Goal: Task Accomplishment & Management: Manage account settings

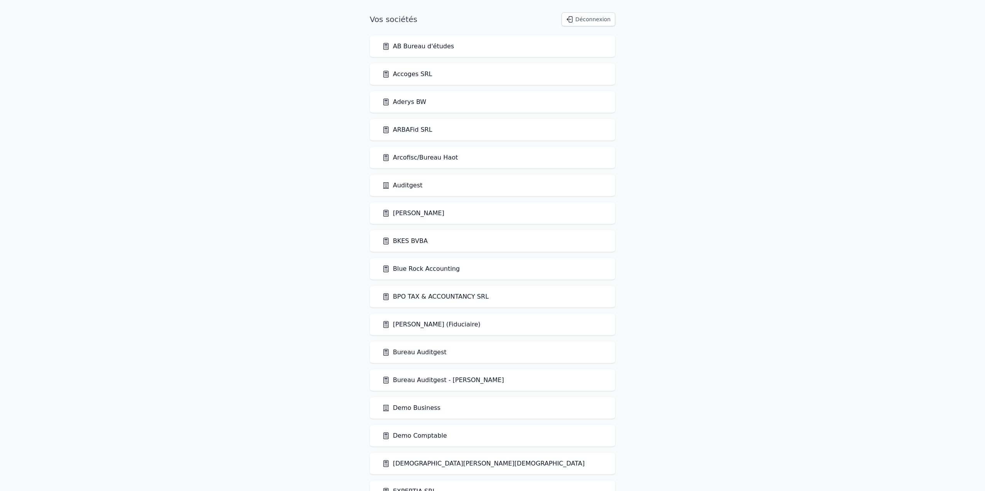
scroll to position [232, 0]
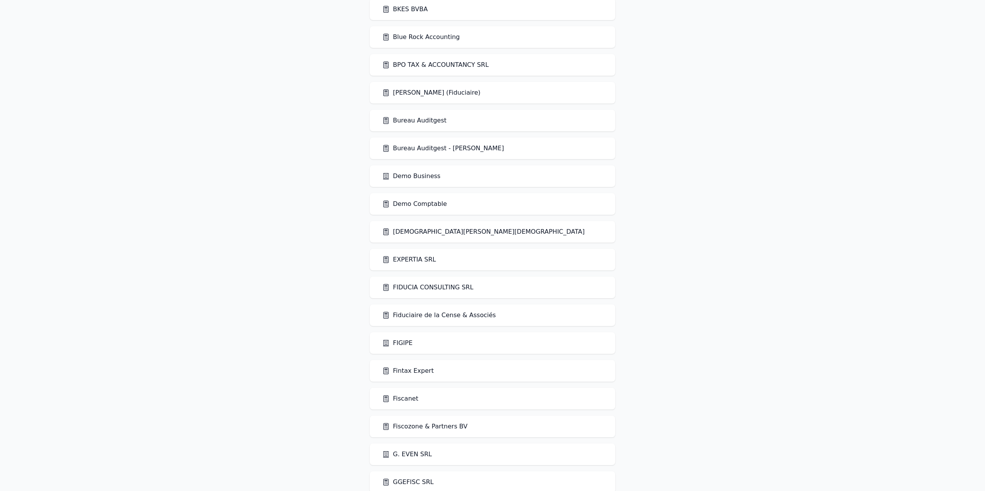
click at [399, 5] on div "BKES BVBA" at bounding box center [492, 9] width 245 height 22
click at [402, 11] on link "BKES BVBA" at bounding box center [405, 9] width 46 height 9
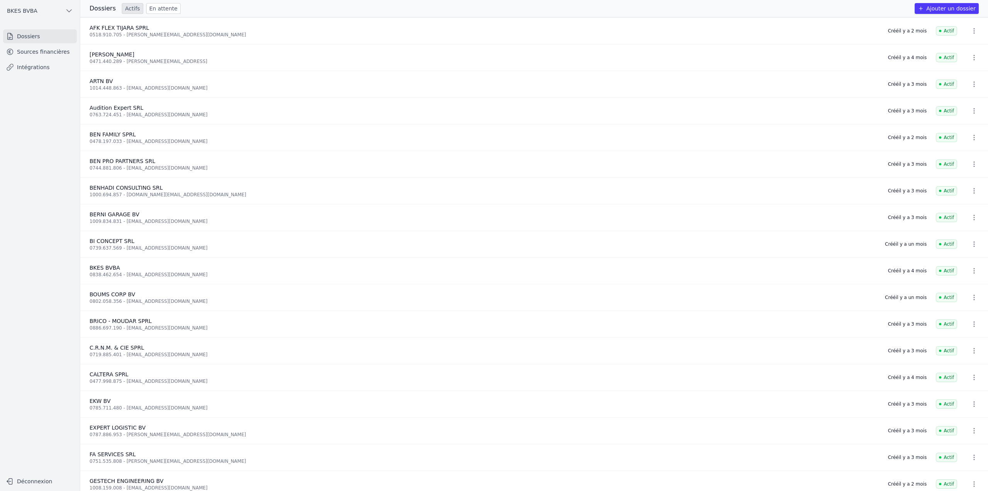
click at [22, 56] on link "Sources financières" at bounding box center [40, 52] width 74 height 14
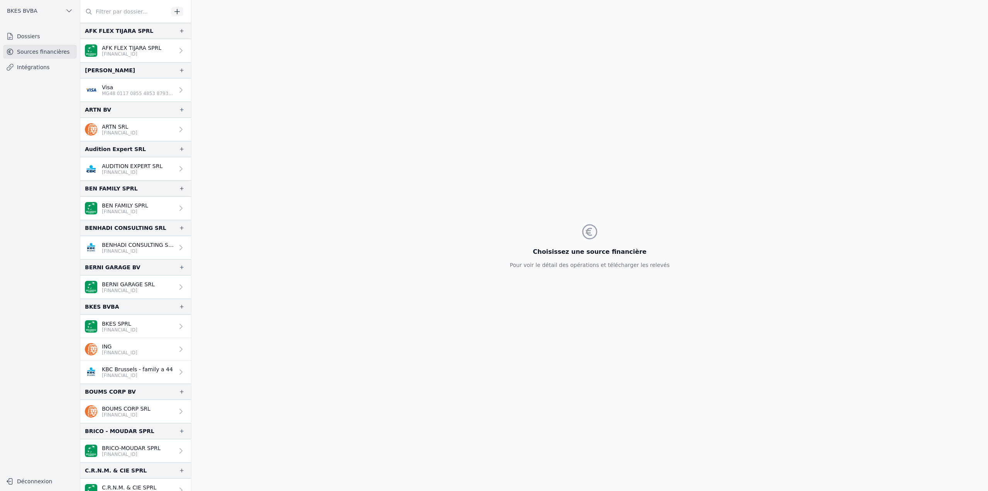
click at [114, 17] on input "text" at bounding box center [124, 12] width 88 height 14
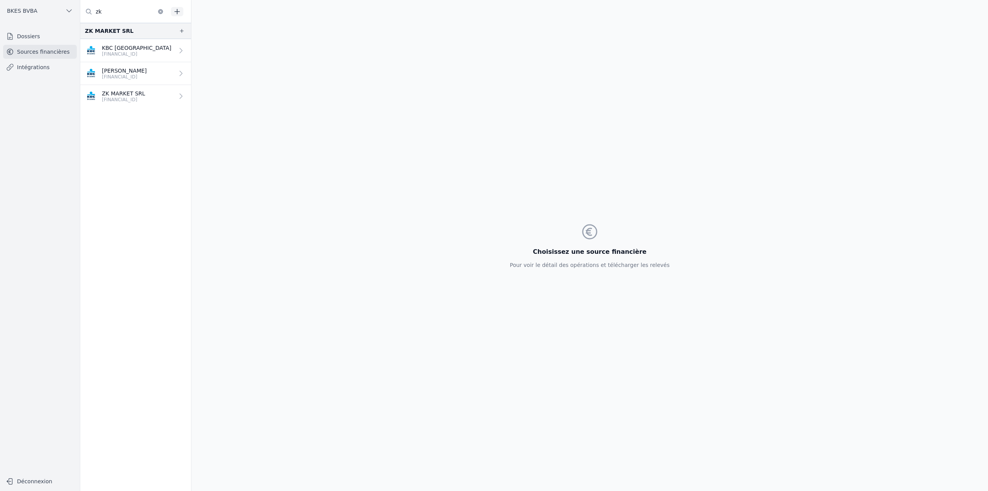
type input "zk"
click at [119, 53] on p "BE30 7350 5995 8011" at bounding box center [136, 54] width 69 height 6
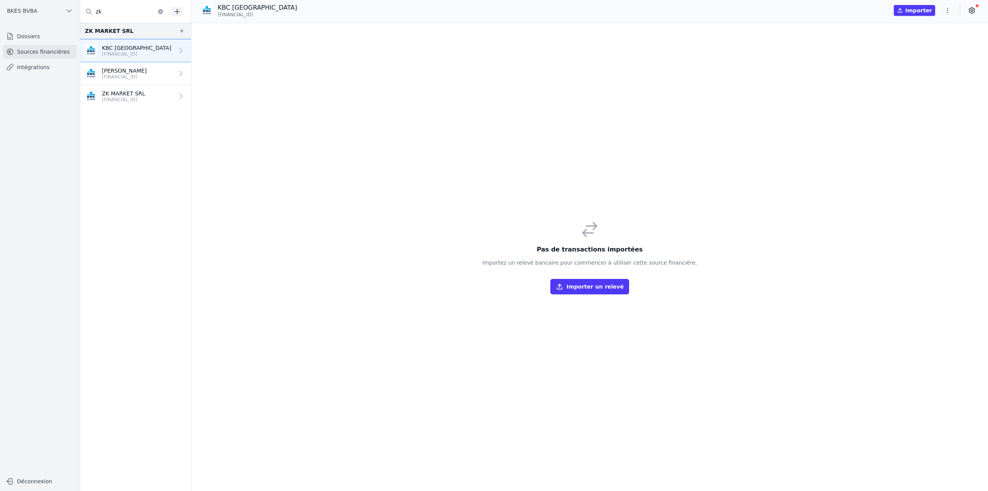
click at [948, 11] on icon "button" at bounding box center [948, 11] width 8 height 8
click at [941, 57] on button "Import CSV *" at bounding box center [929, 55] width 56 height 14
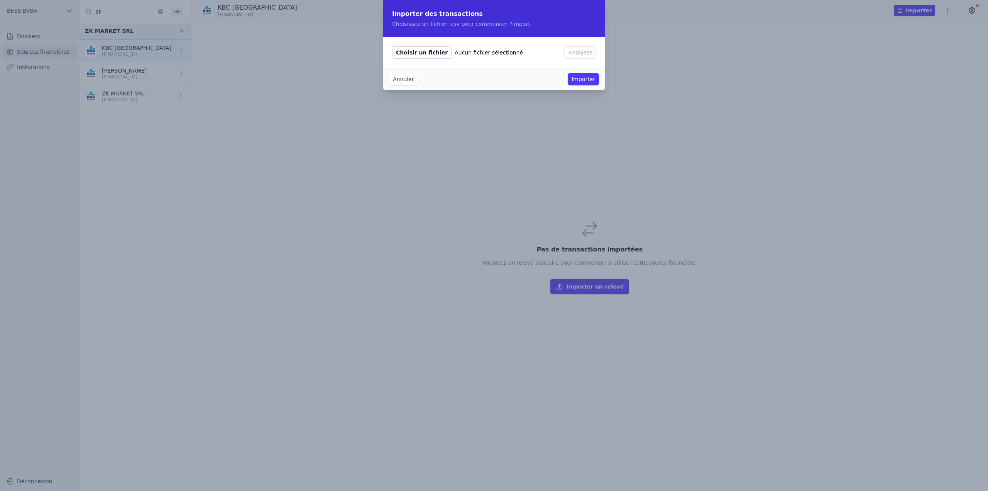
click at [428, 53] on span "Choisir un fichier" at bounding box center [421, 52] width 59 height 12
click at [392, 46] on input "Choisir un fichier Aucun fichier sélectionné" at bounding box center [392, 46] width 0 height 0
click at [425, 52] on span "Choisir un fichier" at bounding box center [421, 52] width 59 height 12
click at [392, 46] on input "Choisir un fichier Aucun fichier sélectionné" at bounding box center [392, 46] width 0 height 0
type input "C:\fakepath\export_BE30735059958011_20250923_1510.csv"
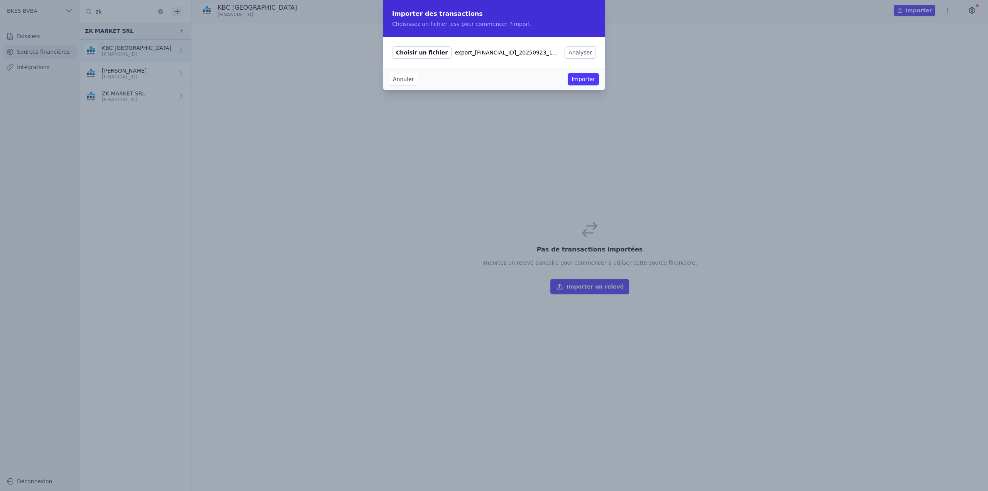
click at [588, 54] on button "Analyser" at bounding box center [580, 52] width 31 height 12
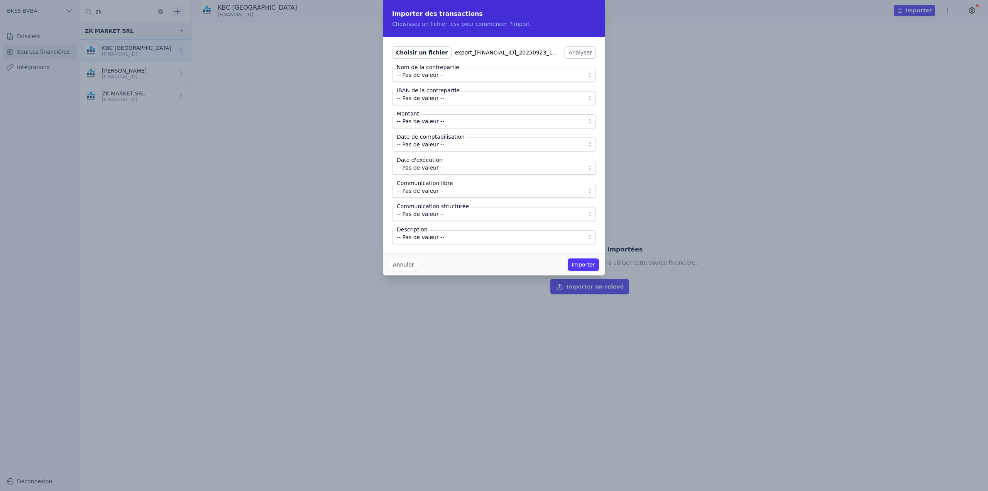
click at [432, 78] on span "-- Pas de valeur --" at bounding box center [420, 74] width 47 height 9
click at [431, 74] on span "-- Pas de valeur --" at bounding box center [420, 74] width 47 height 9
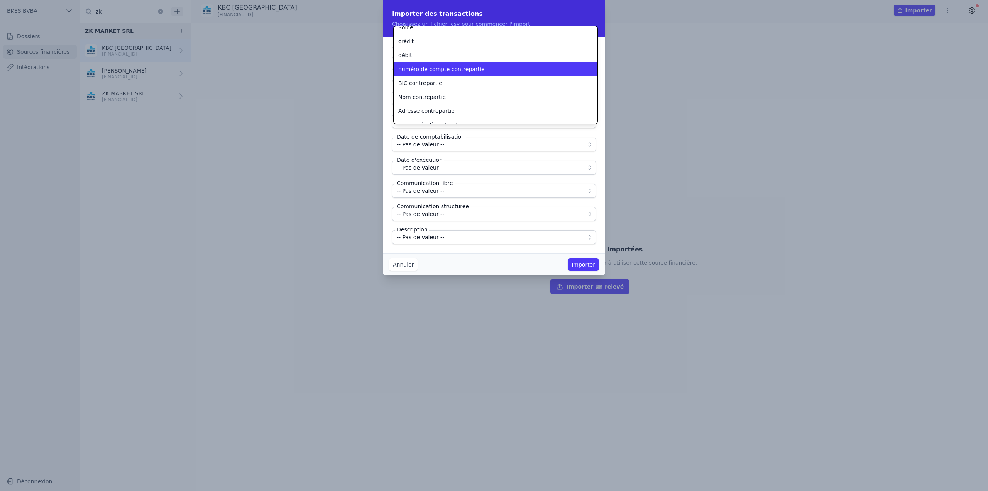
scroll to position [167, 0]
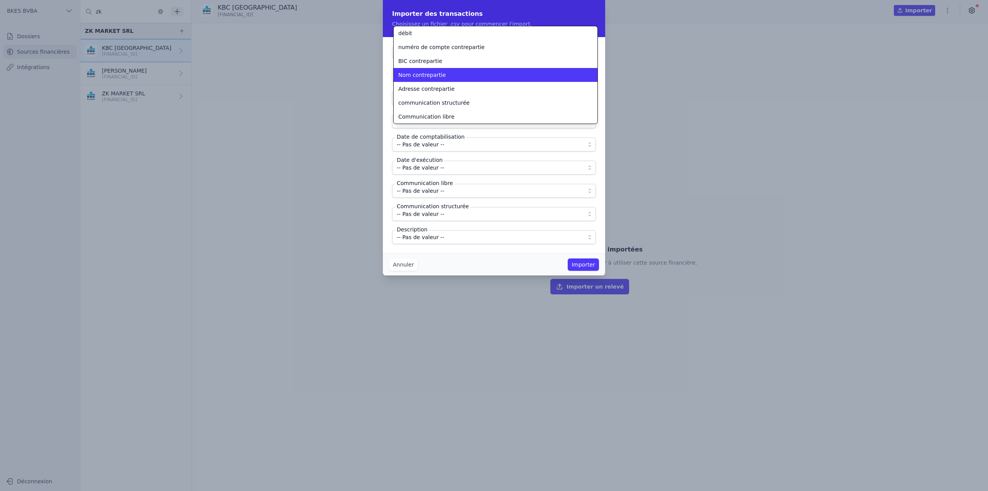
click at [430, 76] on span "Nom contrepartie" at bounding box center [421, 75] width 47 height 8
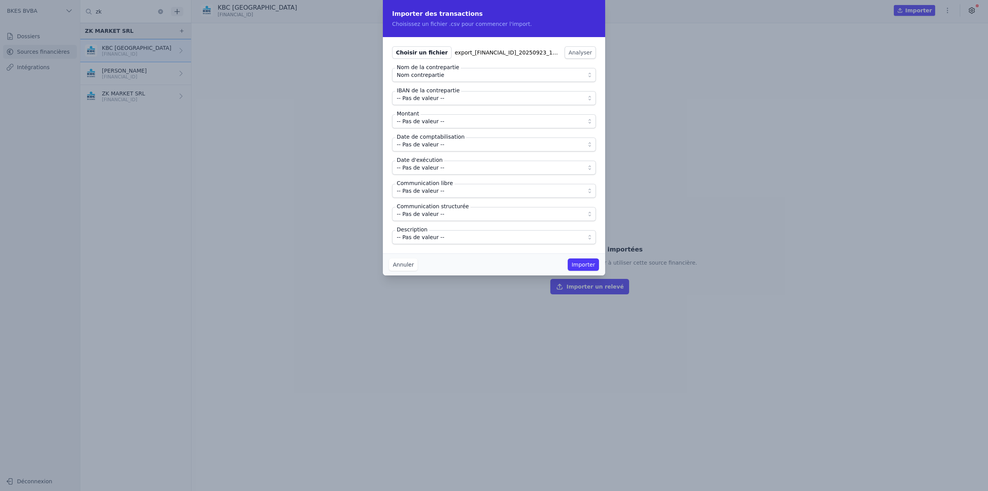
click at [430, 97] on span "-- Pas de valeur --" at bounding box center [420, 97] width 47 height 9
click at [428, 96] on span "-- Pas de valeur --" at bounding box center [420, 97] width 47 height 9
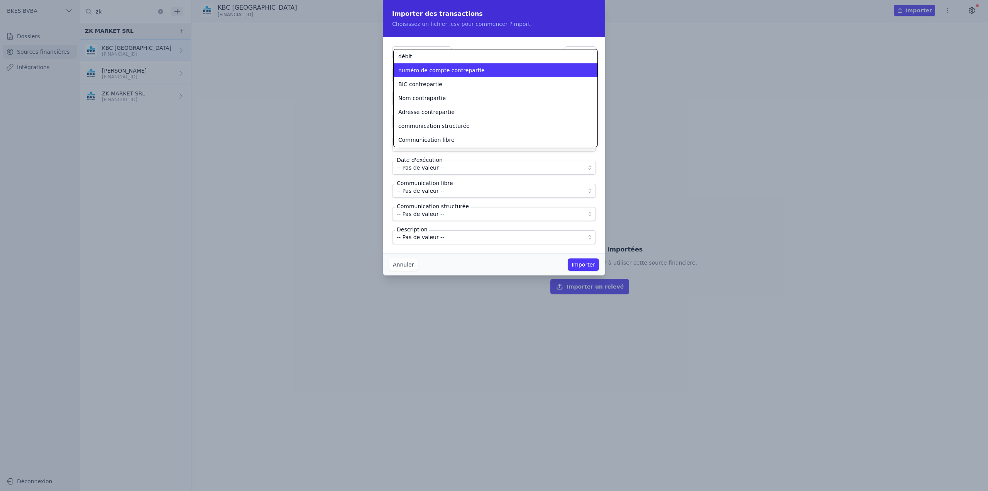
click at [430, 73] on span "numéro de compte contrepartie" at bounding box center [441, 70] width 86 height 8
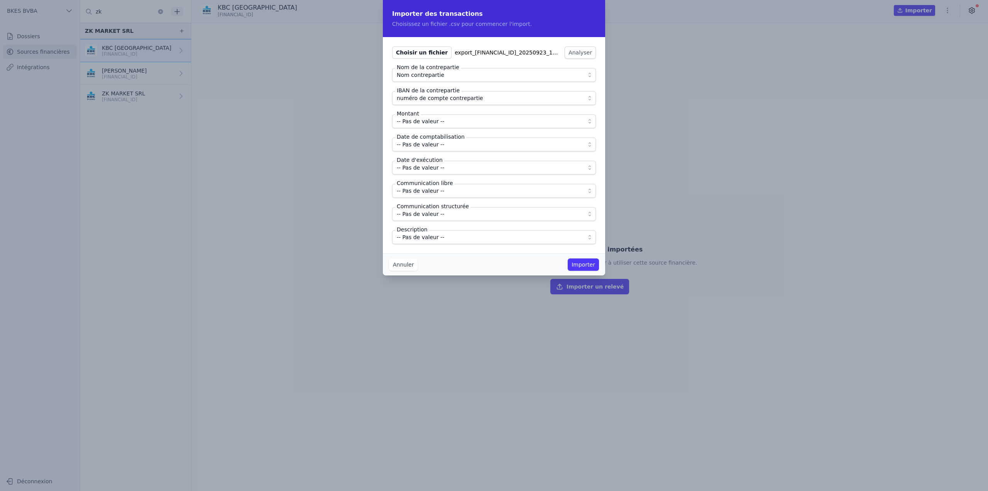
click at [432, 120] on span "-- Pas de valeur --" at bounding box center [420, 121] width 47 height 9
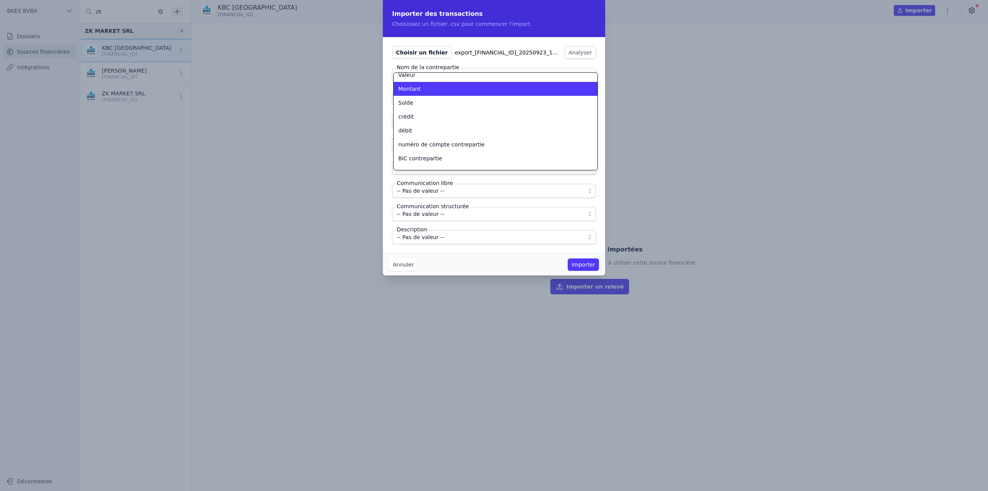
click at [422, 93] on li "Montant" at bounding box center [496, 89] width 204 height 14
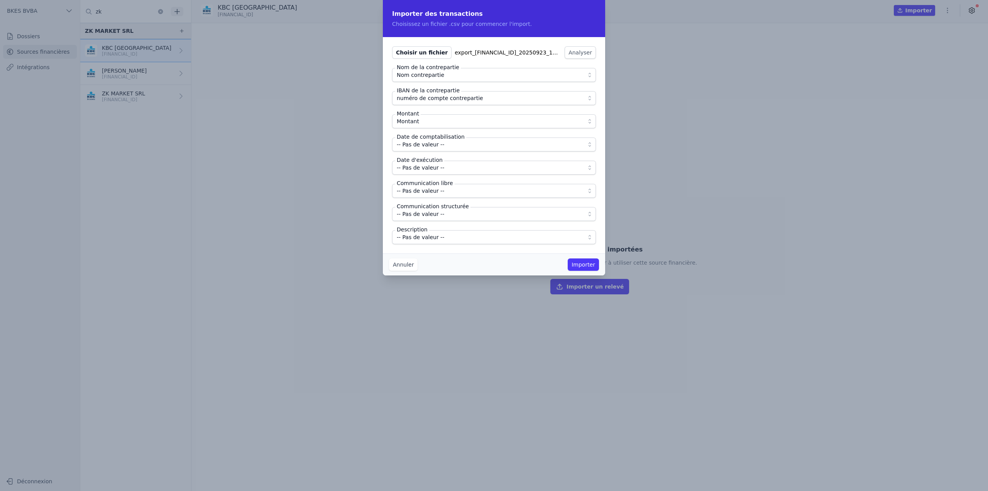
click at [426, 143] on span "-- Pas de valeur --" at bounding box center [420, 144] width 47 height 9
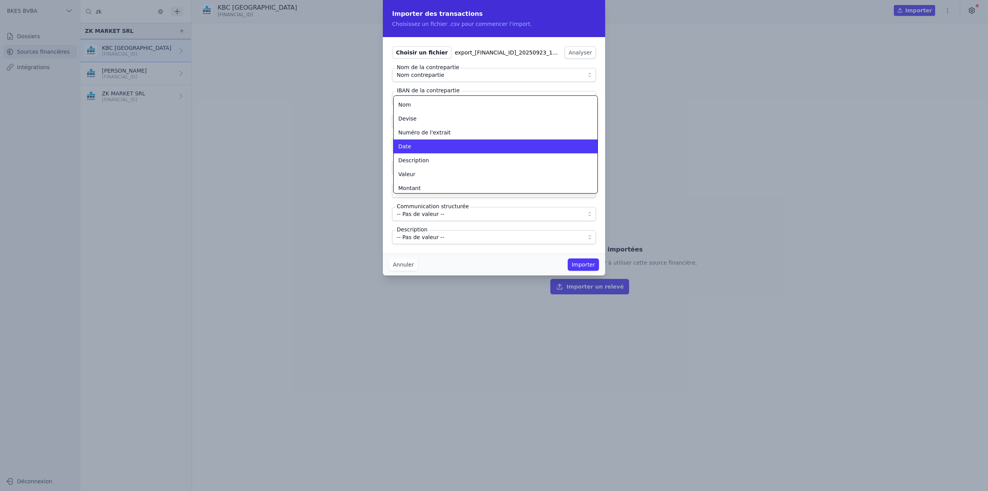
click at [424, 149] on div "Date" at bounding box center [490, 146] width 185 height 8
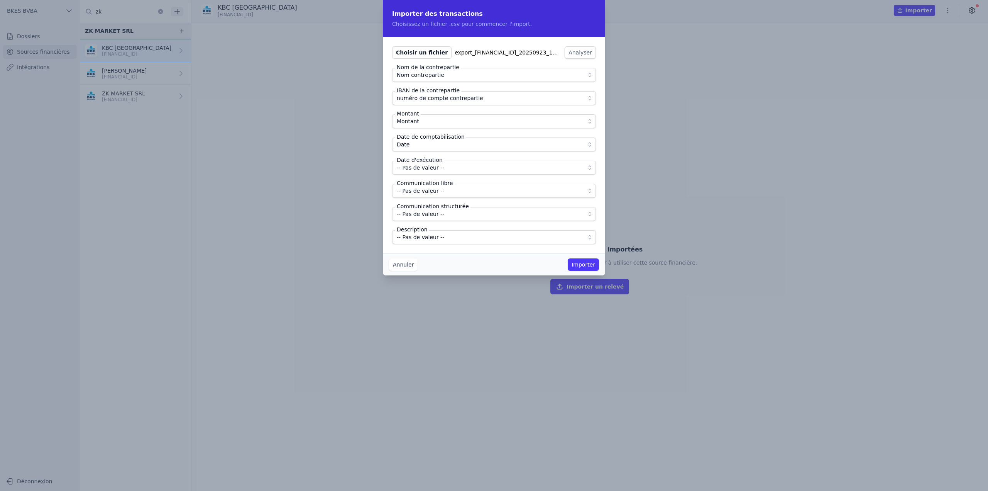
click at [425, 171] on span "-- Pas de valeur --" at bounding box center [420, 167] width 47 height 9
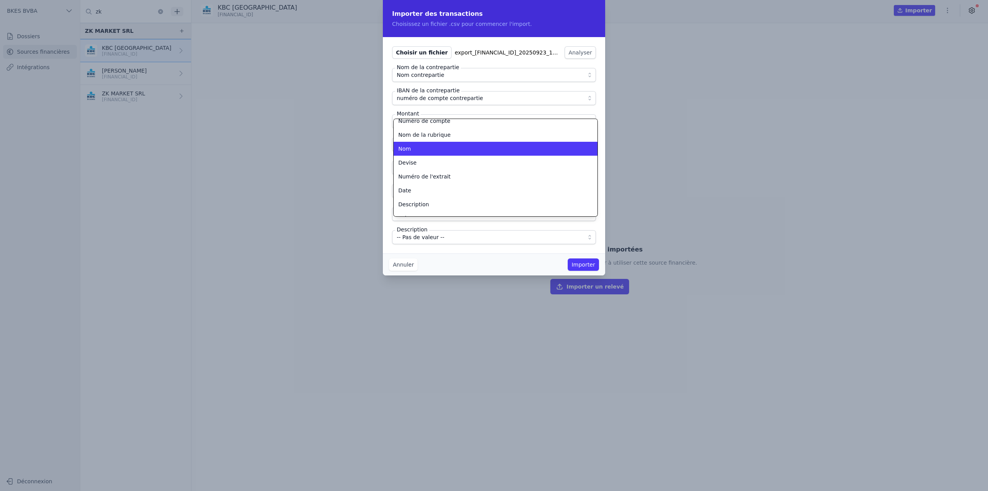
scroll to position [38, 0]
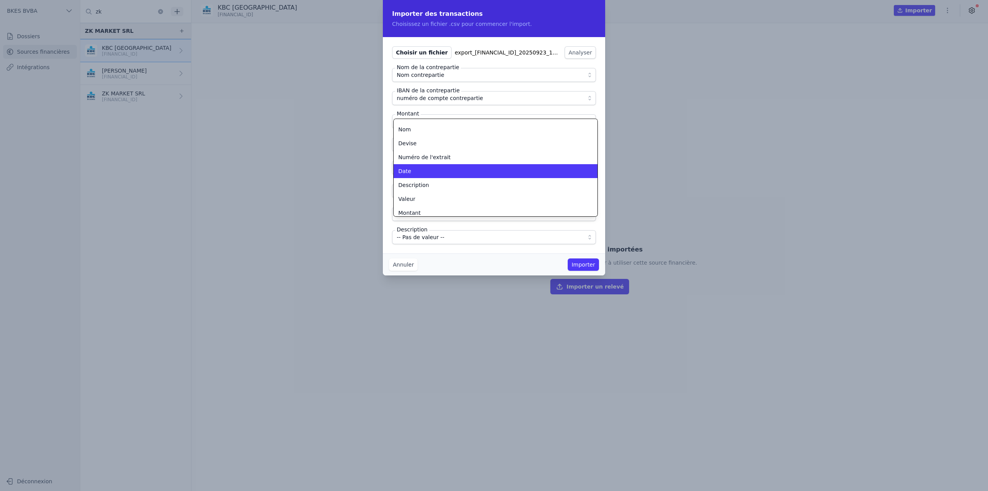
click at [419, 174] on div "Date" at bounding box center [490, 171] width 185 height 8
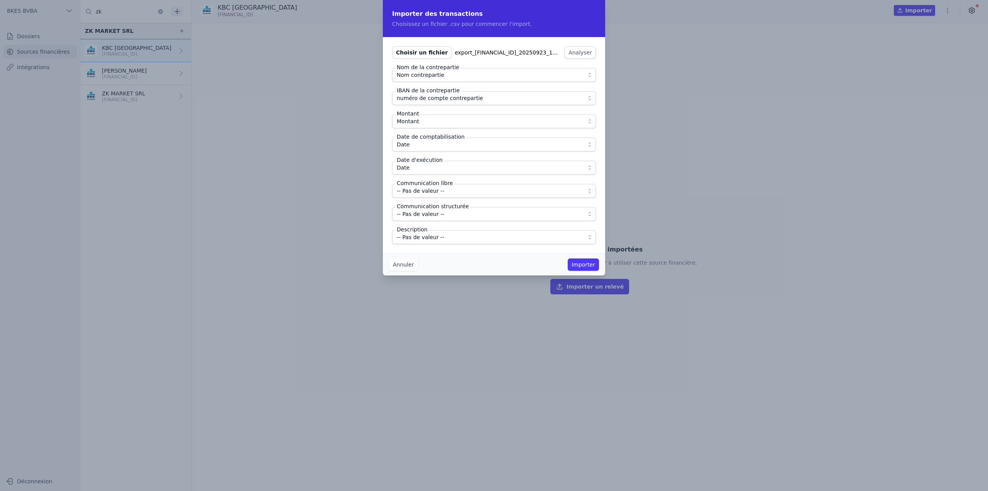
click at [421, 194] on span "-- Pas de valeur --" at bounding box center [420, 190] width 47 height 9
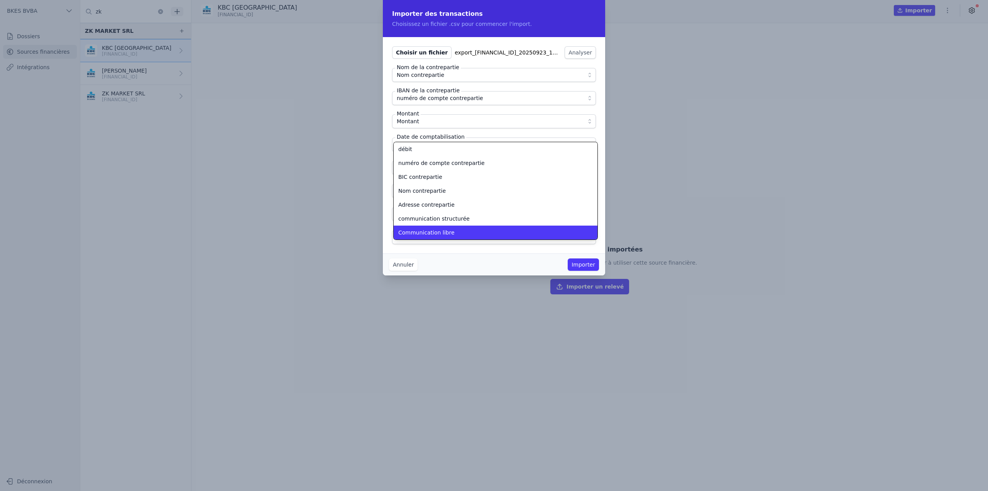
click at [432, 234] on span "Communication libre" at bounding box center [426, 232] width 56 height 8
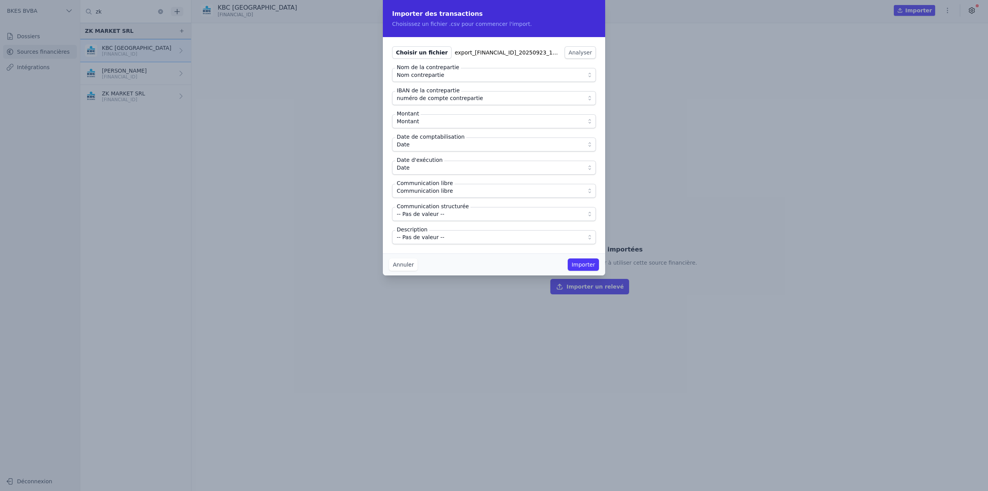
click at [431, 214] on span "-- Pas de valeur --" at bounding box center [420, 213] width 47 height 9
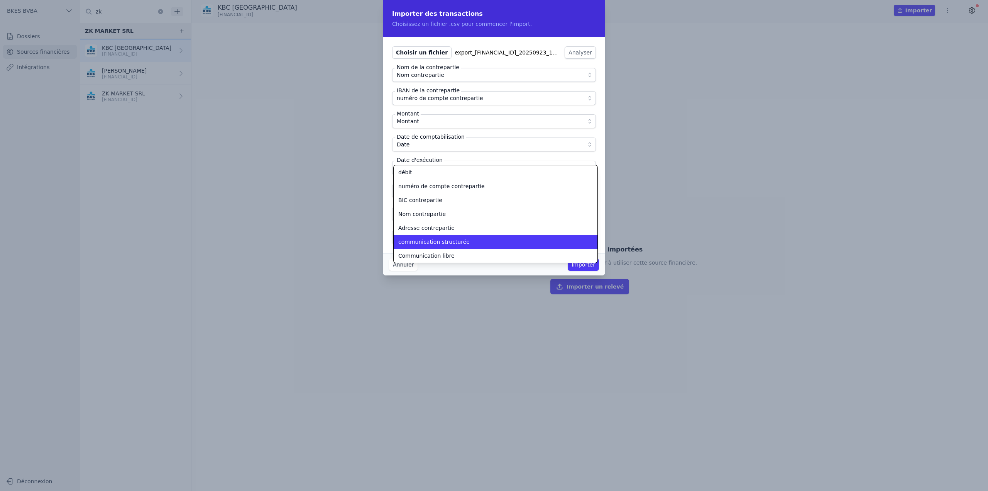
click at [428, 239] on span "communication structurée" at bounding box center [433, 242] width 71 height 8
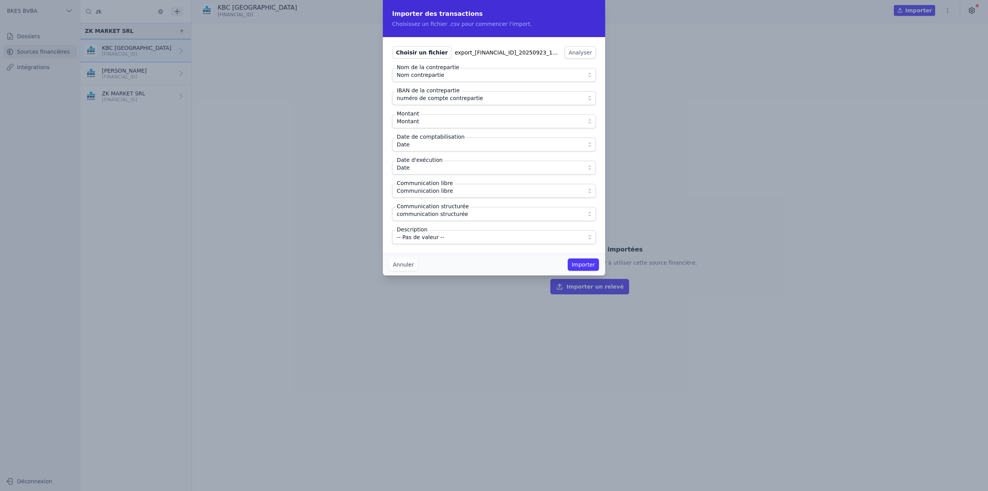
click at [428, 239] on span "-- Pas de valeur --" at bounding box center [420, 236] width 47 height 9
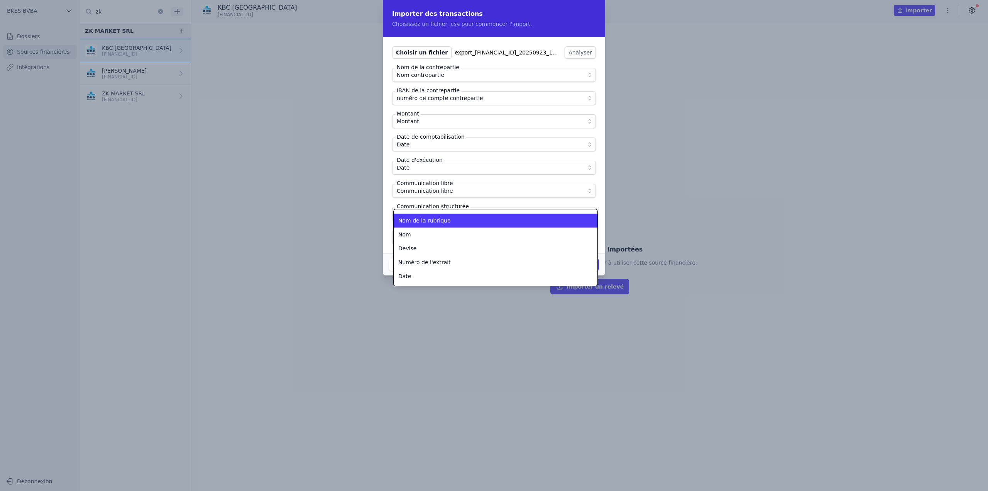
scroll to position [51, 0]
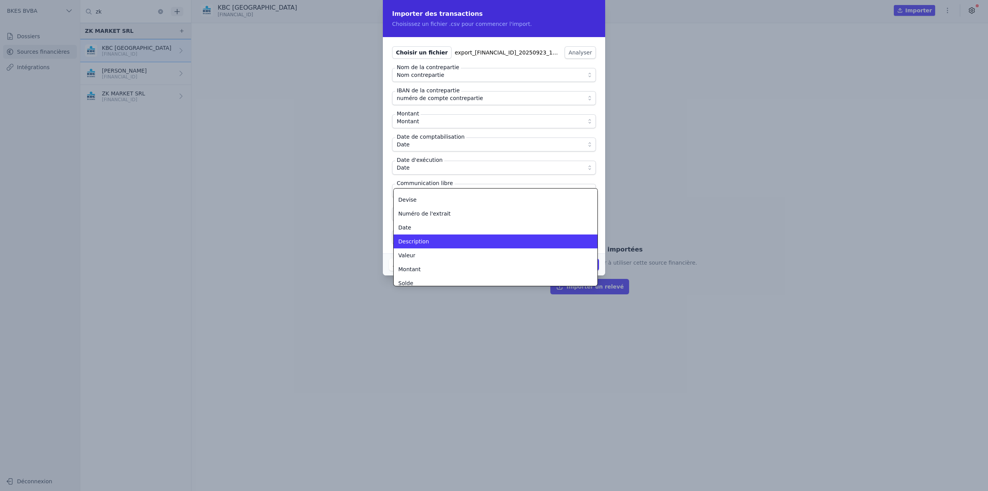
click at [429, 242] on div "Description" at bounding box center [490, 241] width 185 height 8
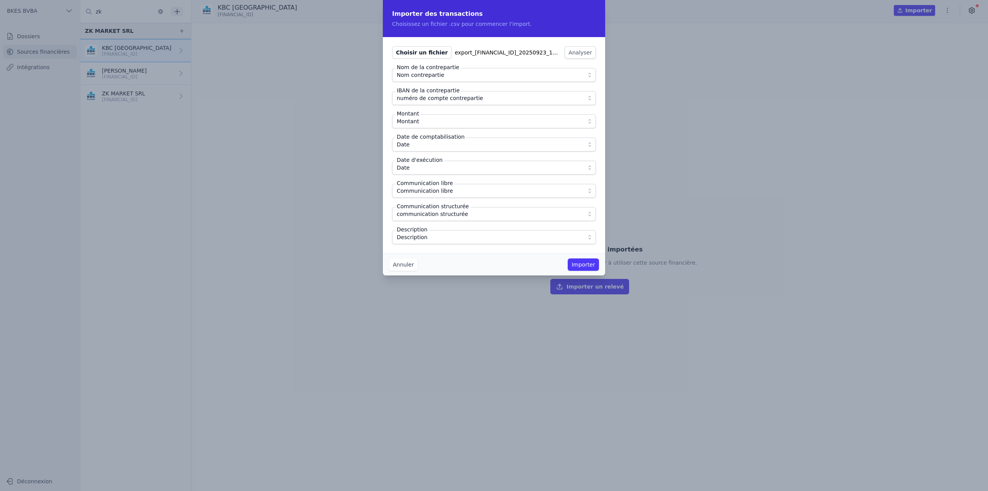
click at [587, 264] on button "Importer" at bounding box center [583, 264] width 31 height 12
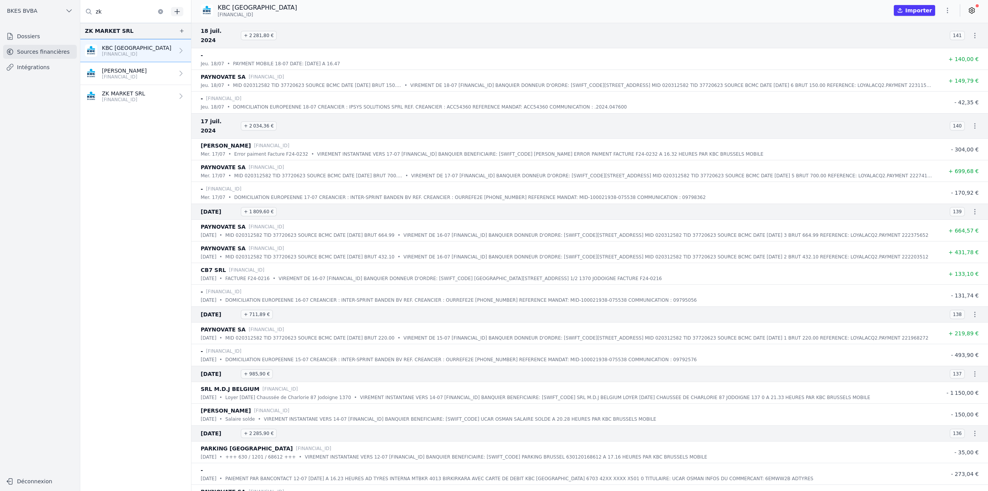
click at [234, 16] on span "BE30 7350 5995 8011" at bounding box center [236, 15] width 36 height 6
copy div "BE30 7350 5995 8011"
click at [179, 32] on icon "button" at bounding box center [182, 31] width 6 height 6
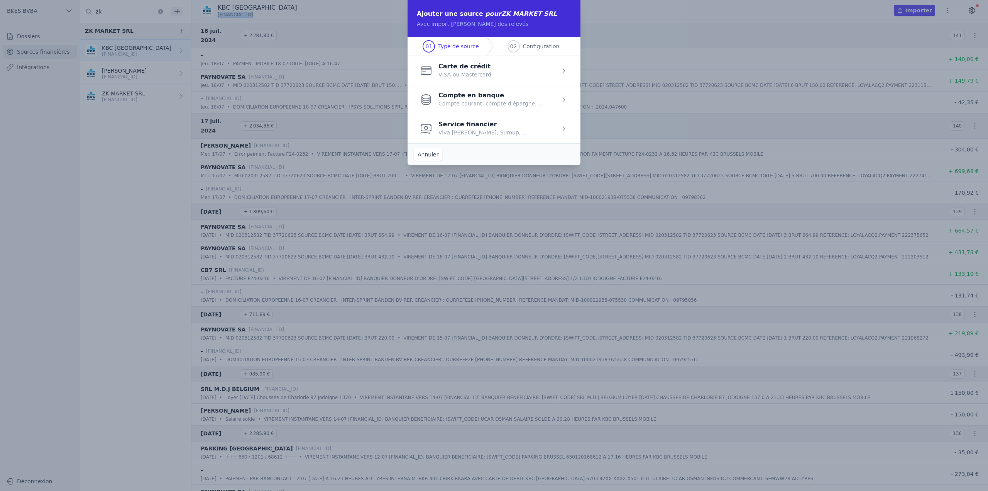
click at [481, 98] on span "button" at bounding box center [494, 99] width 173 height 29
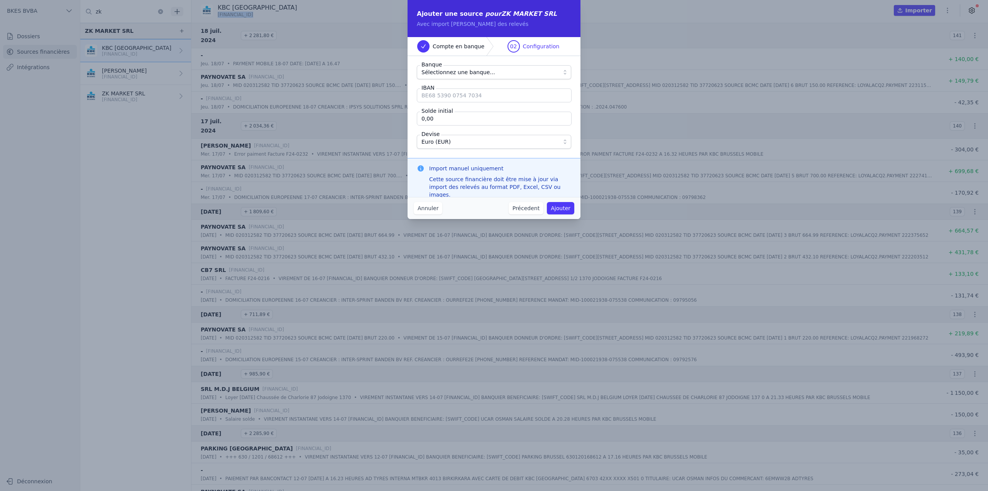
click at [462, 73] on span "Sélectionnez une banque..." at bounding box center [458, 72] width 74 height 9
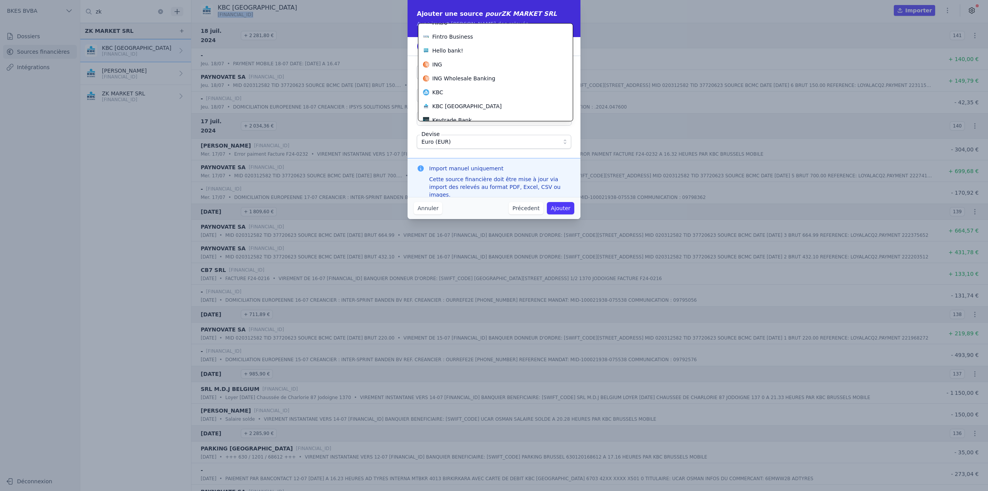
scroll to position [236, 0]
click at [462, 99] on span "KBC [GEOGRAPHIC_DATA]" at bounding box center [466, 100] width 69 height 8
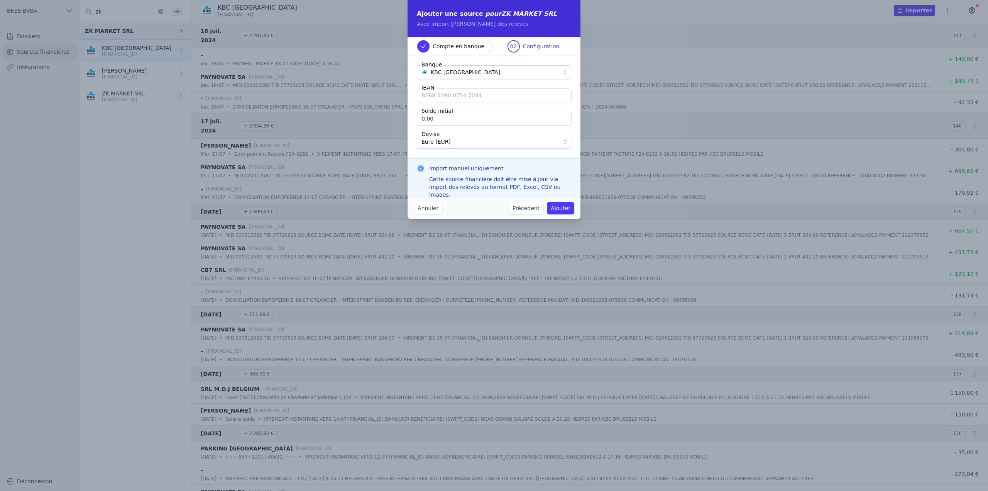
click at [459, 96] on input "IBAN" at bounding box center [494, 95] width 155 height 14
paste input "BE30 7350 5995 8011"
type input "BE30 7350 5995 8011"
click at [458, 116] on input "0,00" at bounding box center [494, 119] width 155 height 14
click at [453, 122] on input "0,00" at bounding box center [494, 119] width 155 height 14
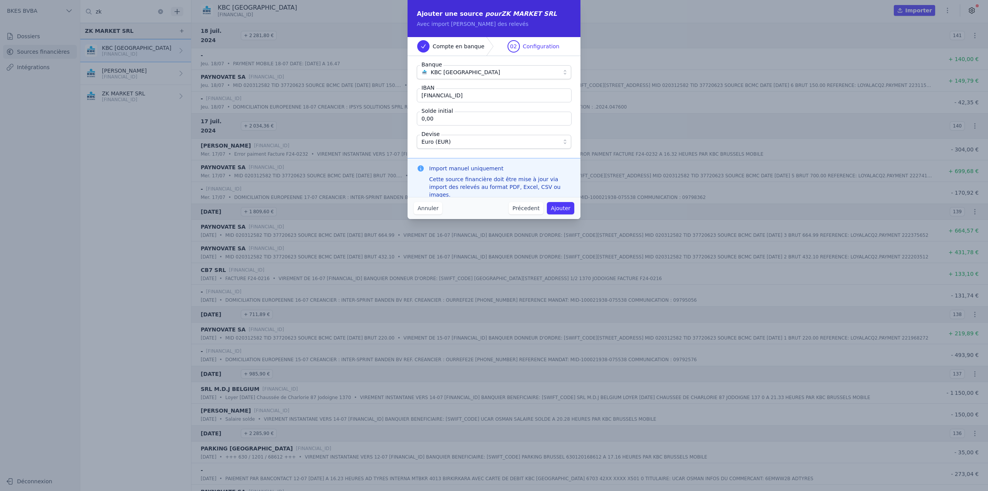
click at [453, 122] on input "0,00" at bounding box center [494, 119] width 155 height 14
type input "850,17"
click at [560, 208] on button "Ajouter" at bounding box center [560, 208] width 27 height 12
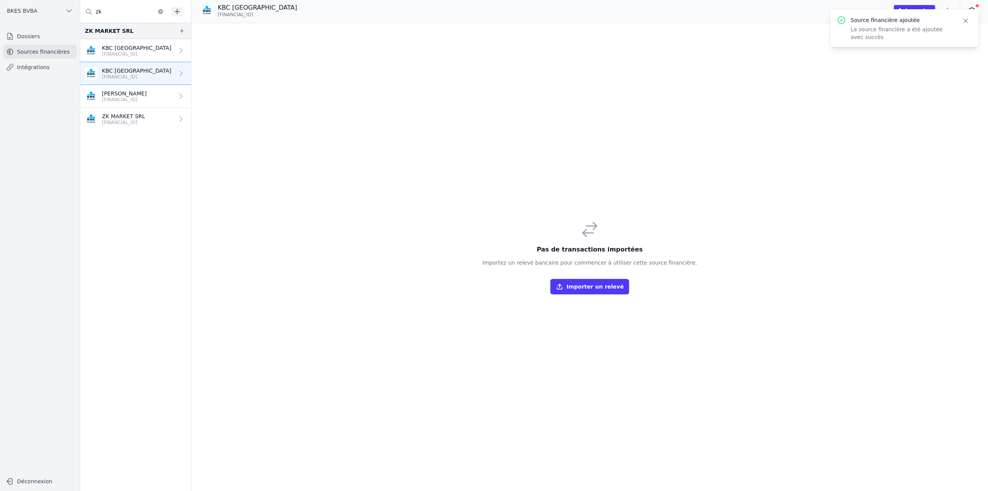
click at [162, 52] on link "KBC Brussels BE30 7350 5995 8011" at bounding box center [135, 50] width 111 height 23
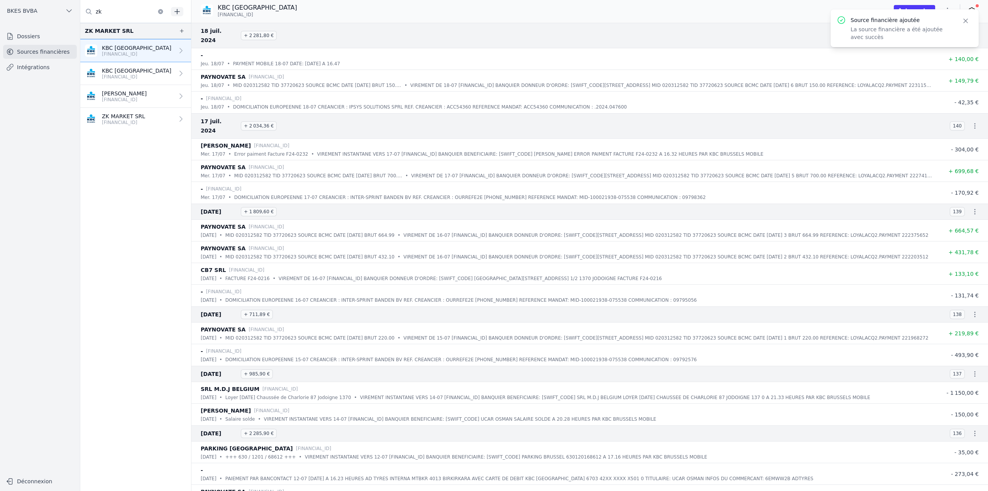
click at [970, 22] on button "Close" at bounding box center [966, 20] width 14 height 11
click at [953, 11] on button "button" at bounding box center [947, 10] width 15 height 12
click at [931, 69] on button "Supprimer" at bounding box center [929, 70] width 56 height 14
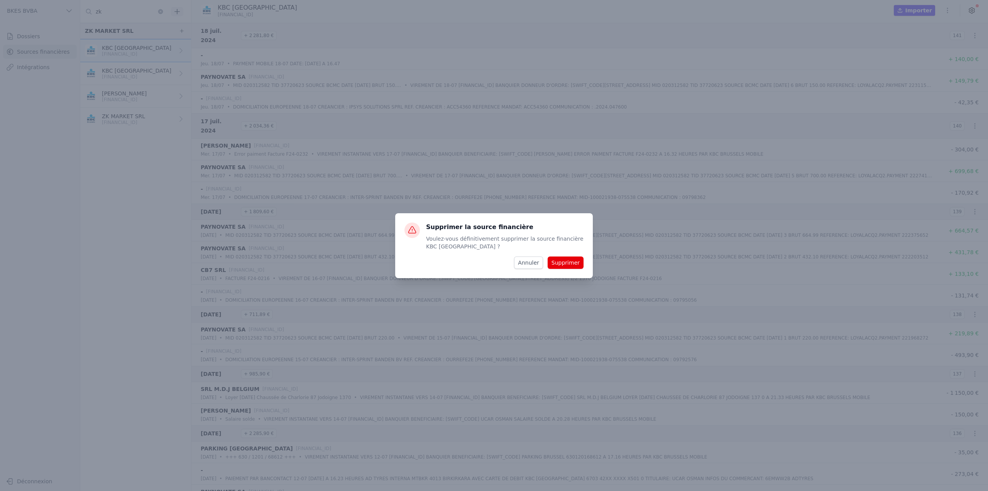
click at [560, 267] on button "Supprimer" at bounding box center [566, 262] width 36 height 12
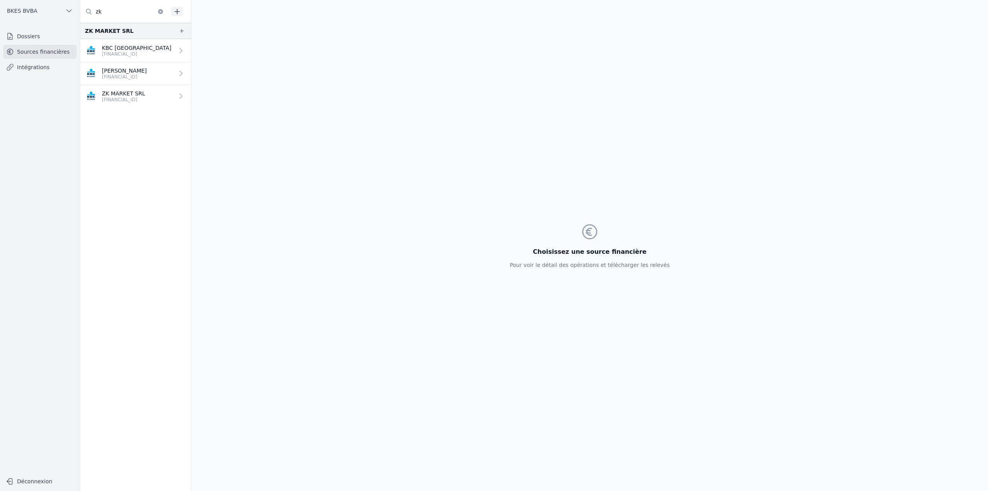
click at [159, 49] on link "KBC Brussels BE30 7350 5995 8011" at bounding box center [135, 50] width 111 height 23
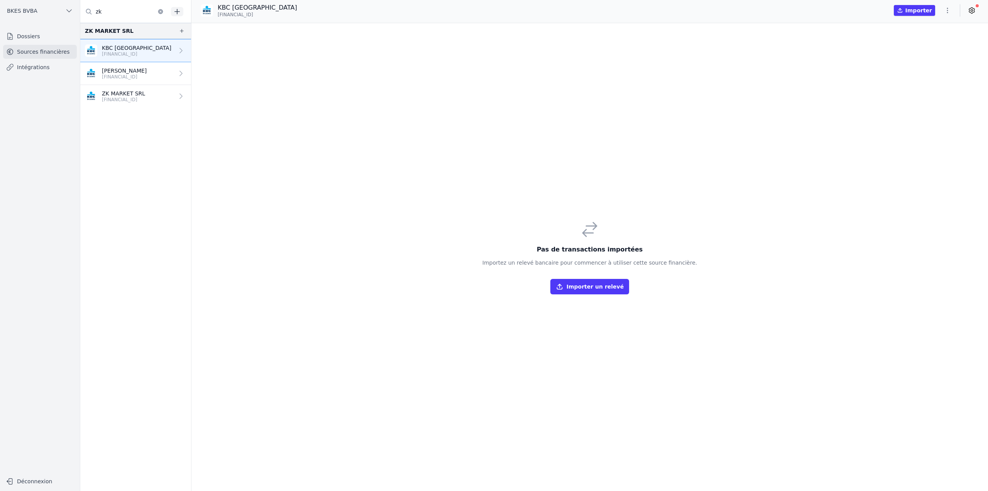
click at [951, 14] on button "button" at bounding box center [947, 10] width 15 height 12
click at [936, 54] on button "Import CSV *" at bounding box center [929, 55] width 56 height 14
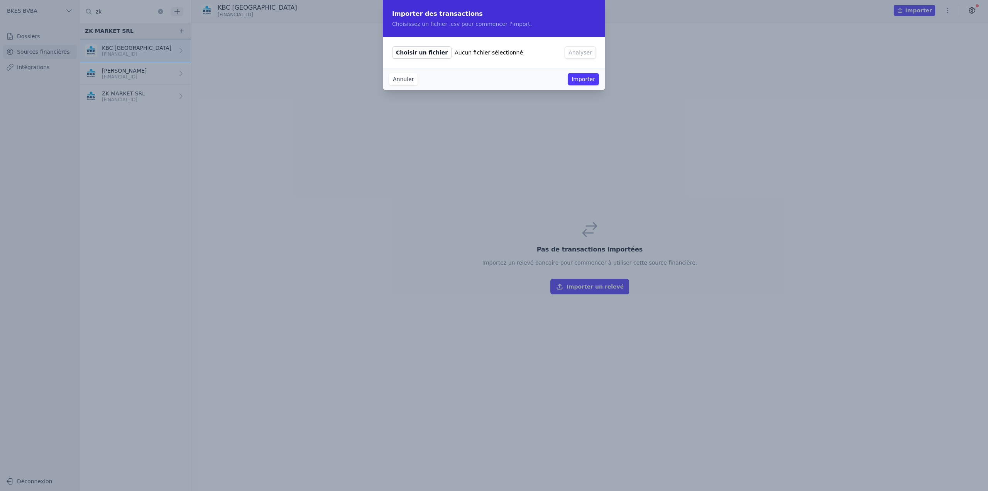
click at [428, 53] on span "Choisir un fichier" at bounding box center [421, 52] width 59 height 12
click at [392, 46] on input "Choisir un fichier Aucun fichier sélectionné" at bounding box center [392, 46] width 0 height 0
type input "C:\fakepath\export_BE30735059958011_20250923_1510.csv"
click at [584, 56] on button "Analyser" at bounding box center [580, 52] width 31 height 12
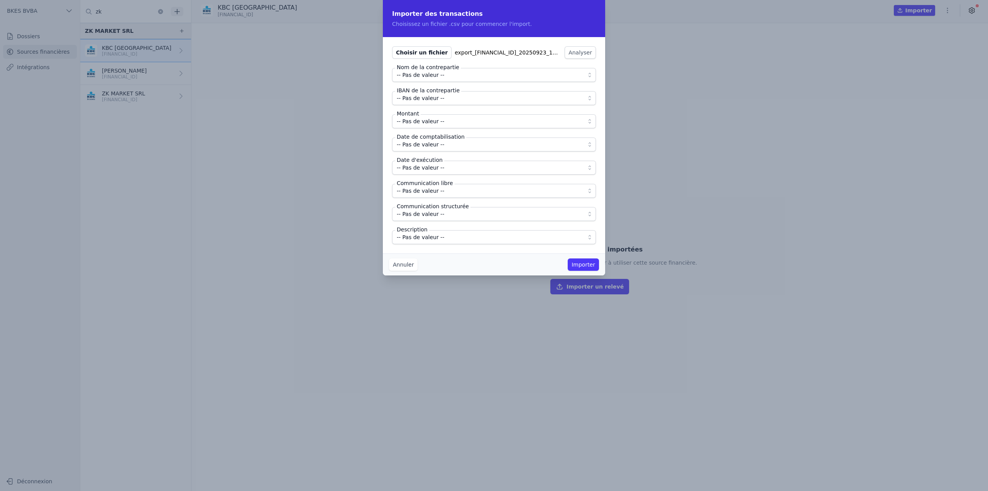
click at [411, 83] on fieldset "Nom de la contrepartie -- Pas de valeur -- IBAN de la contrepartie -- Pas de va…" at bounding box center [494, 156] width 204 height 176
click at [411, 77] on span "-- Pas de valeur --" at bounding box center [420, 74] width 47 height 9
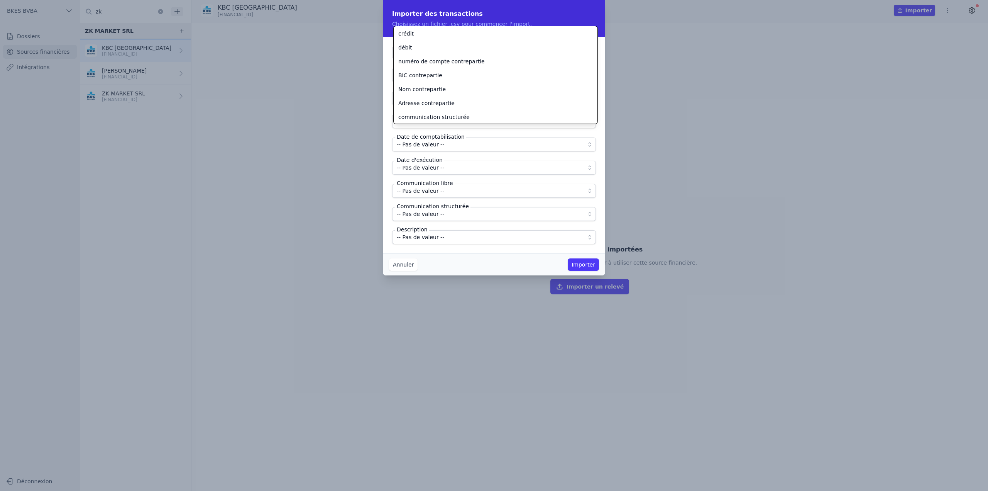
scroll to position [153, 0]
click at [430, 93] on li "Nom contrepartie" at bounding box center [496, 89] width 204 height 14
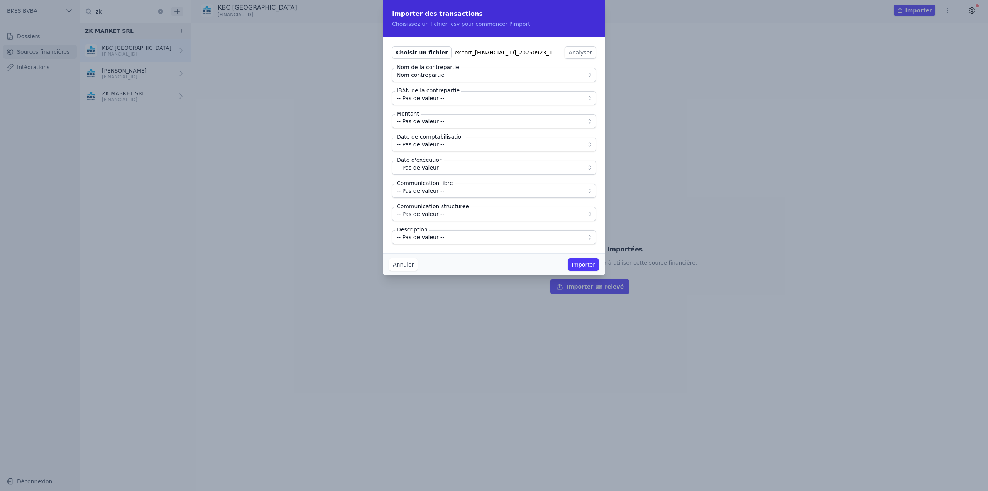
click at [430, 95] on span "-- Pas de valeur --" at bounding box center [420, 97] width 47 height 9
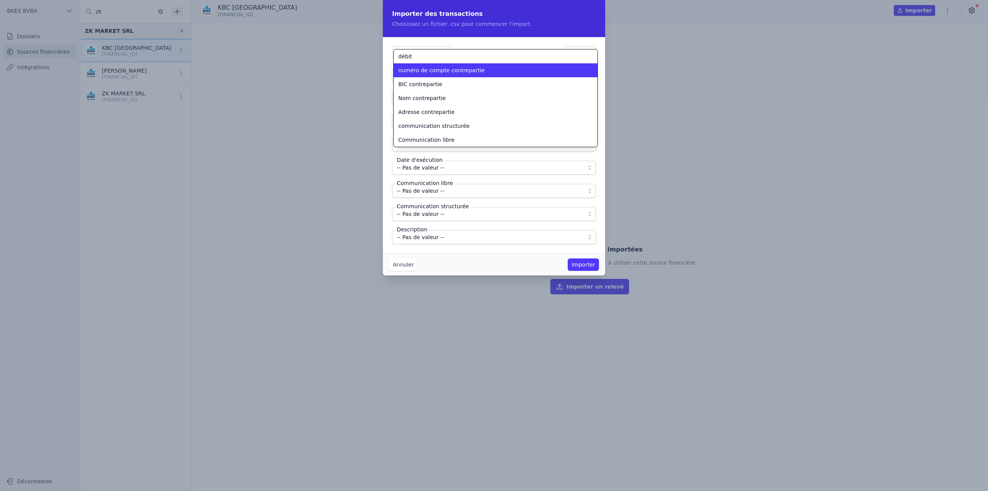
click at [440, 75] on li "numéro de compte contrepartie" at bounding box center [496, 70] width 204 height 14
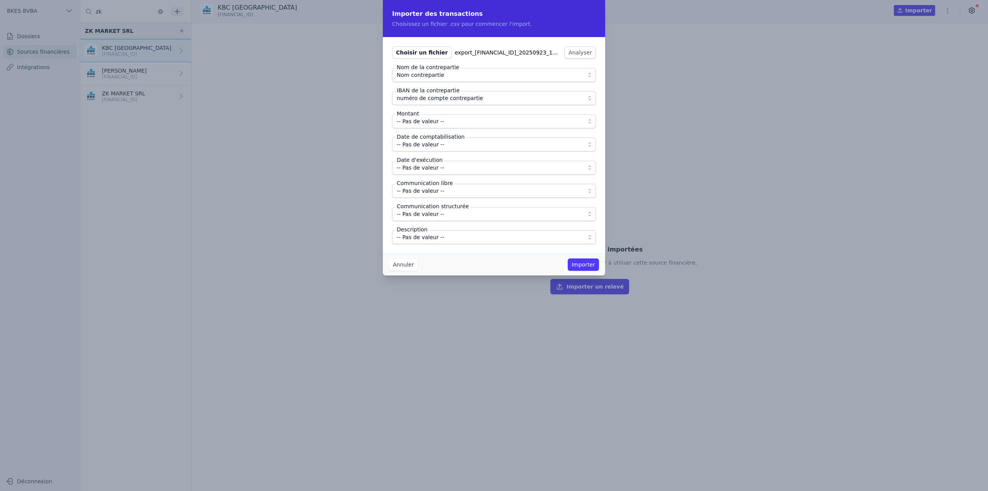
click at [434, 124] on span "-- Pas de valeur --" at bounding box center [420, 121] width 47 height 9
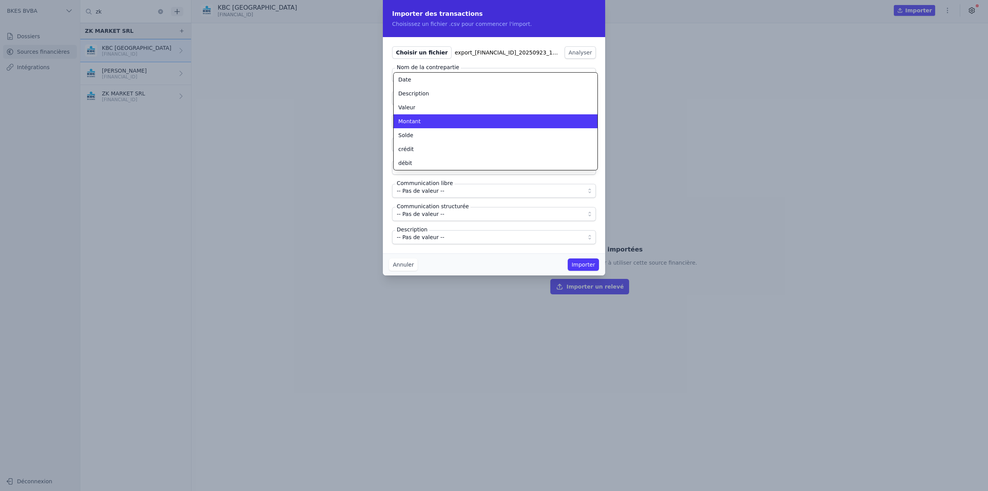
click at [431, 122] on div "Montant" at bounding box center [490, 121] width 185 height 8
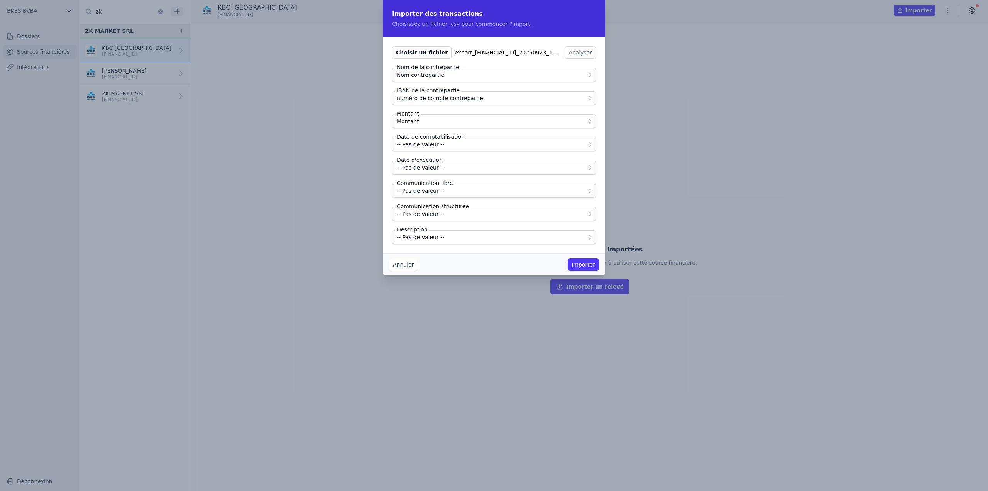
click at [430, 143] on span "-- Pas de valeur --" at bounding box center [420, 144] width 47 height 9
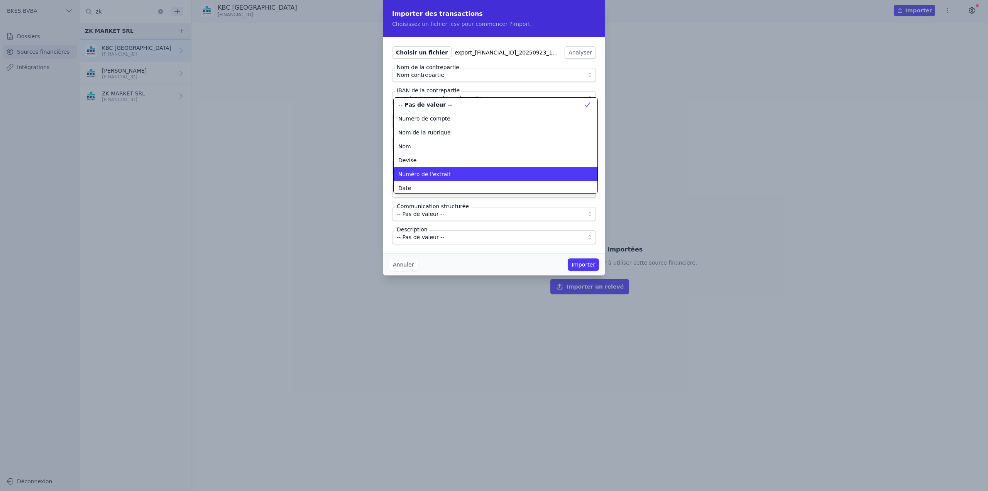
scroll to position [0, 0]
click at [426, 184] on div "Date" at bounding box center [490, 188] width 185 height 8
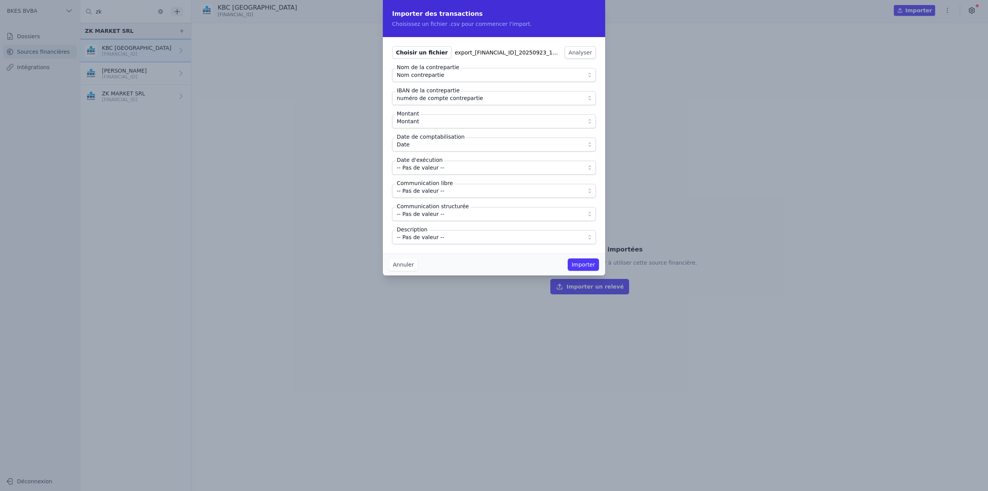
click at [428, 169] on span "-- Pas de valeur --" at bounding box center [420, 167] width 47 height 9
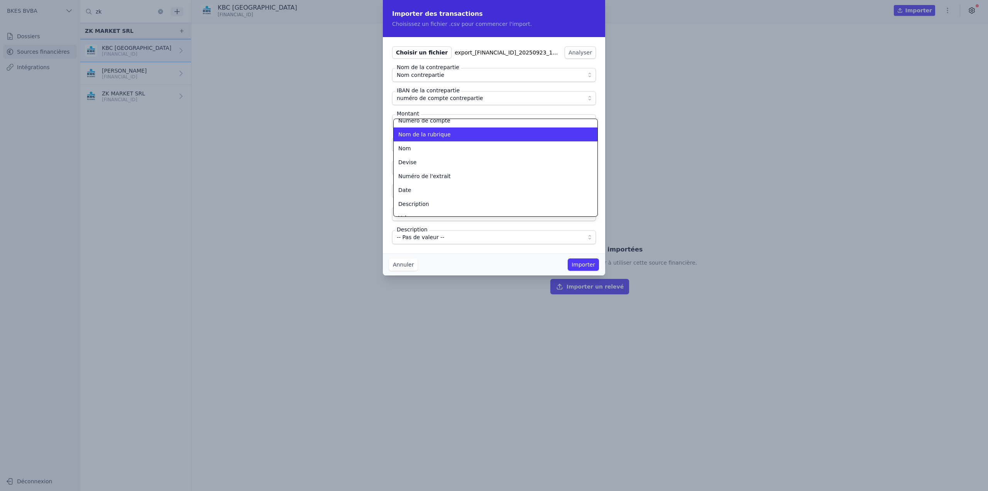
scroll to position [38, 0]
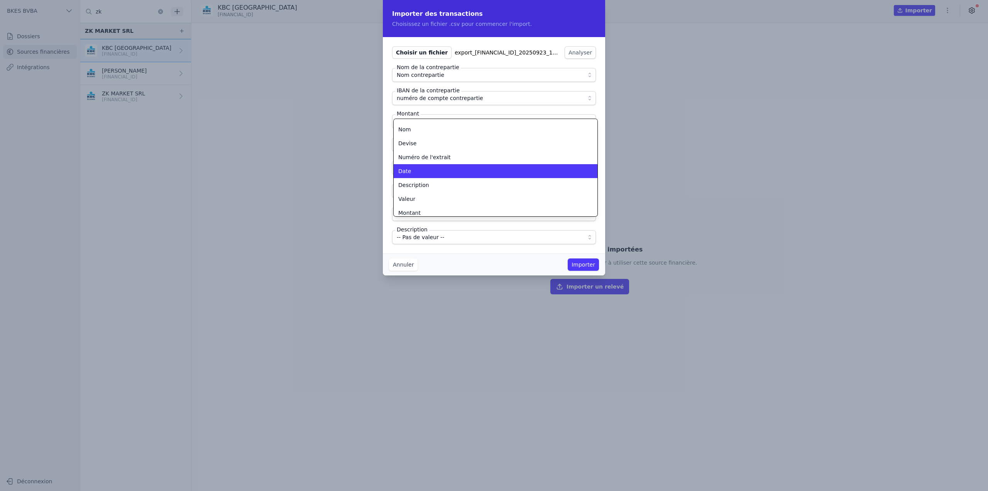
click at [424, 171] on div "Date" at bounding box center [490, 171] width 185 height 8
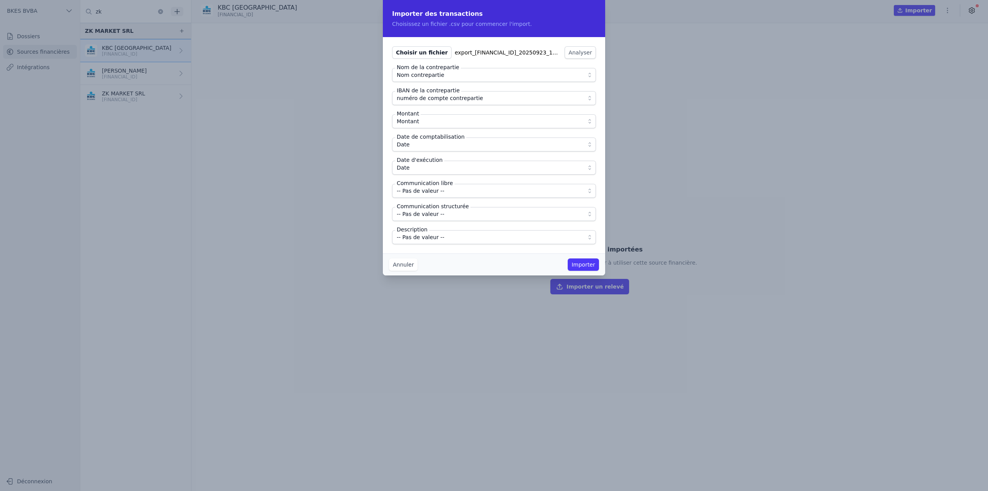
click at [430, 191] on span "-- Pas de valeur --" at bounding box center [420, 190] width 47 height 9
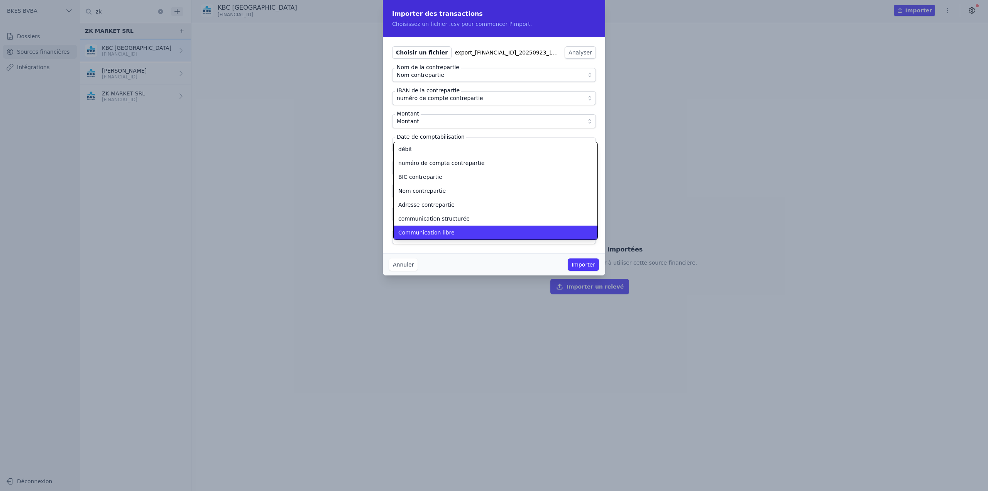
click at [433, 230] on span "Communication libre" at bounding box center [426, 232] width 56 height 8
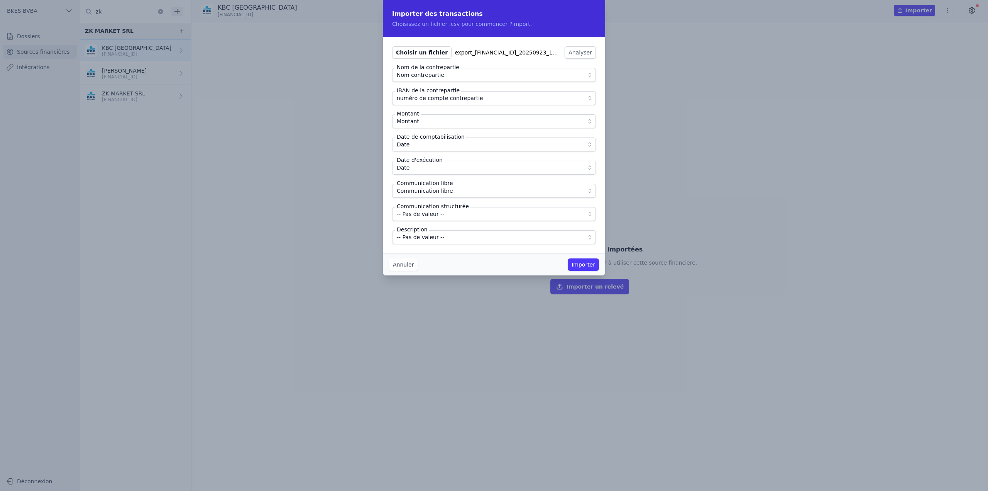
click at [428, 215] on span "-- Pas de valeur --" at bounding box center [420, 213] width 47 height 9
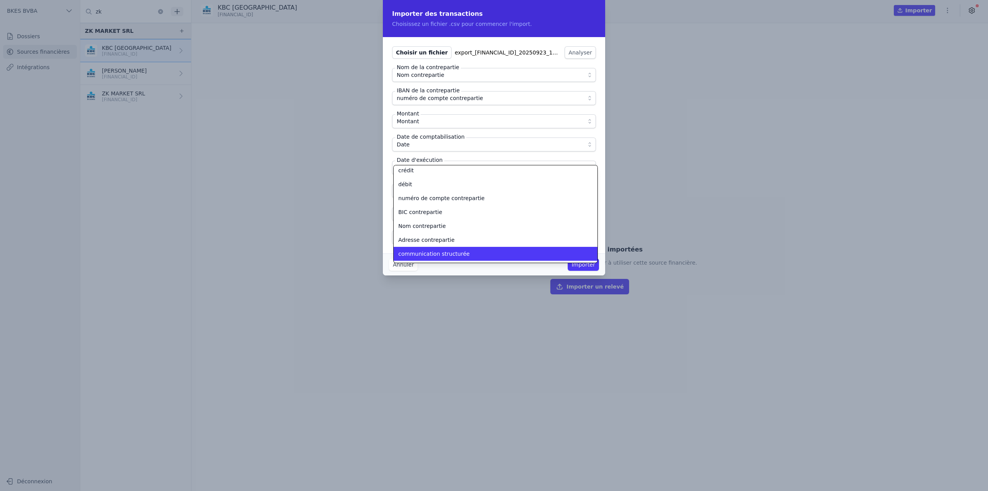
click at [435, 253] on span "communication structurée" at bounding box center [433, 254] width 71 height 8
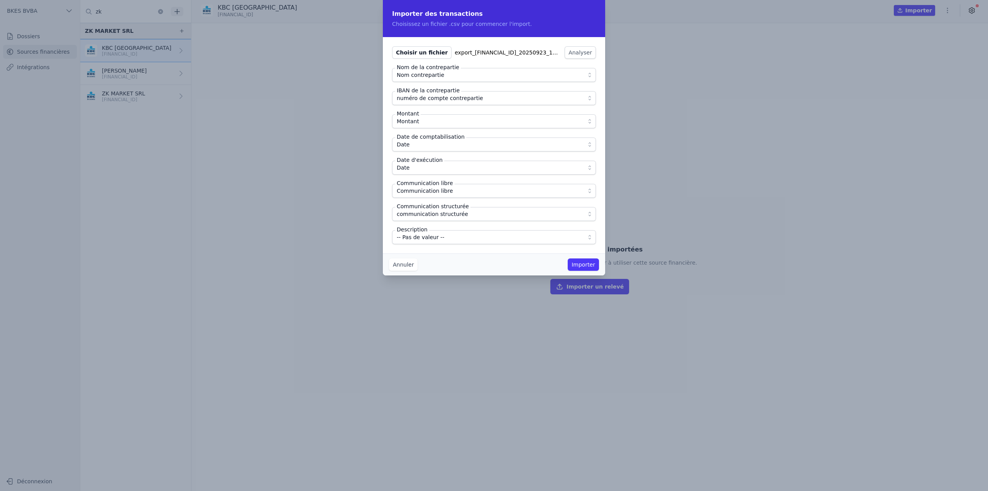
click at [438, 240] on span "-- Pas de valeur --" at bounding box center [420, 236] width 47 height 9
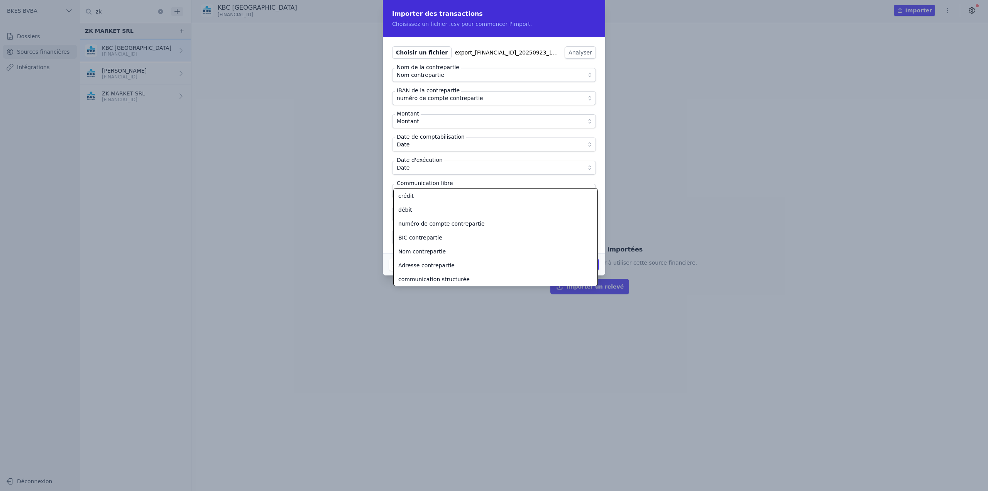
scroll to position [75, 0]
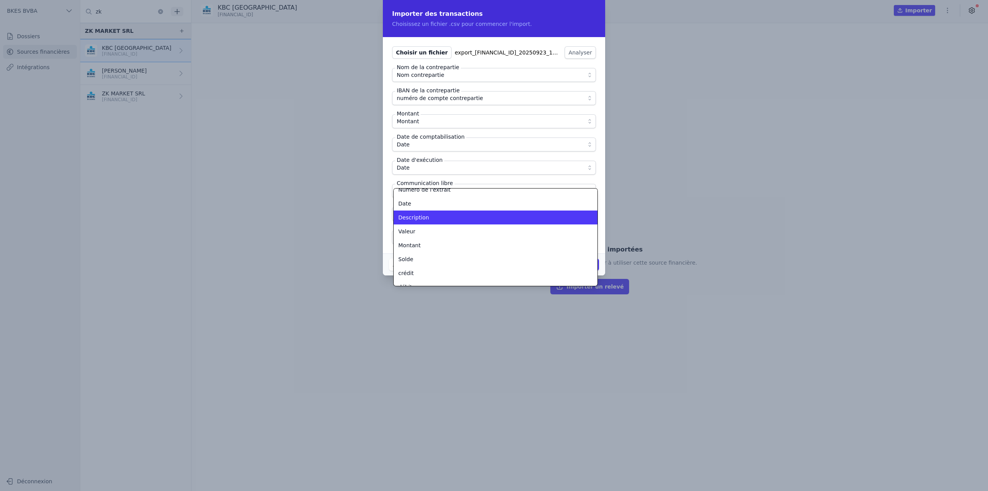
click at [430, 221] on li "Description" at bounding box center [496, 217] width 204 height 14
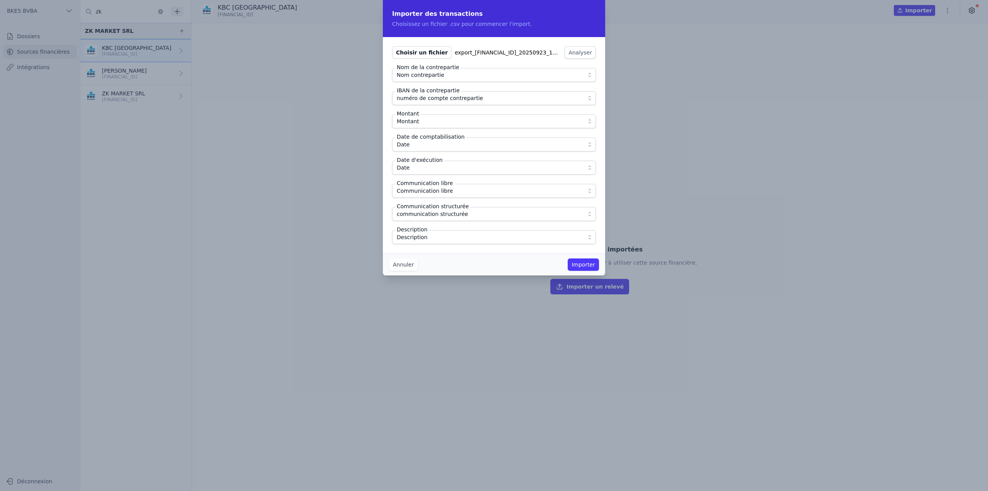
click at [446, 252] on div "Choisir un fichier export_BE30735059958011_20250923_1510.csv Analyser Nom de la…" at bounding box center [494, 145] width 222 height 216
click at [586, 264] on button "Importer" at bounding box center [583, 264] width 31 height 12
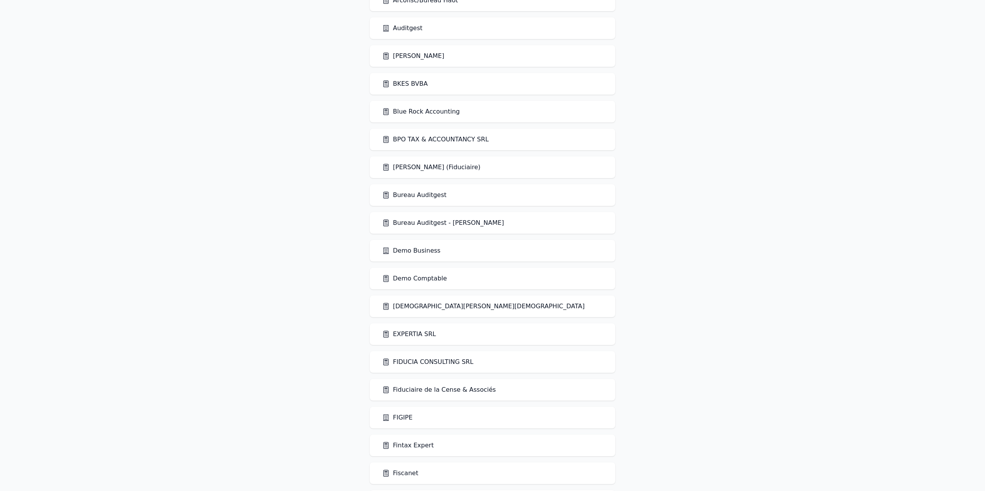
scroll to position [746, 0]
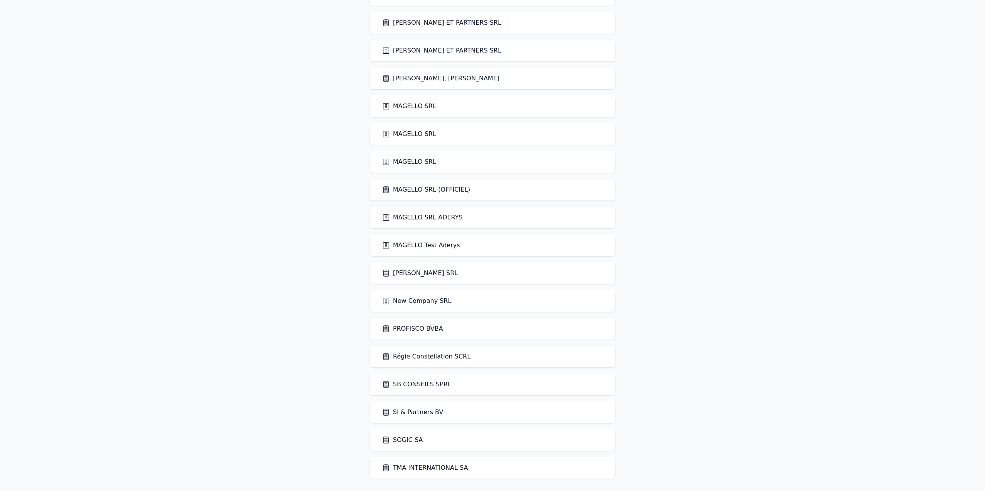
click at [426, 187] on link "MAGELLO SRL (OFFICIEL)" at bounding box center [426, 189] width 88 height 9
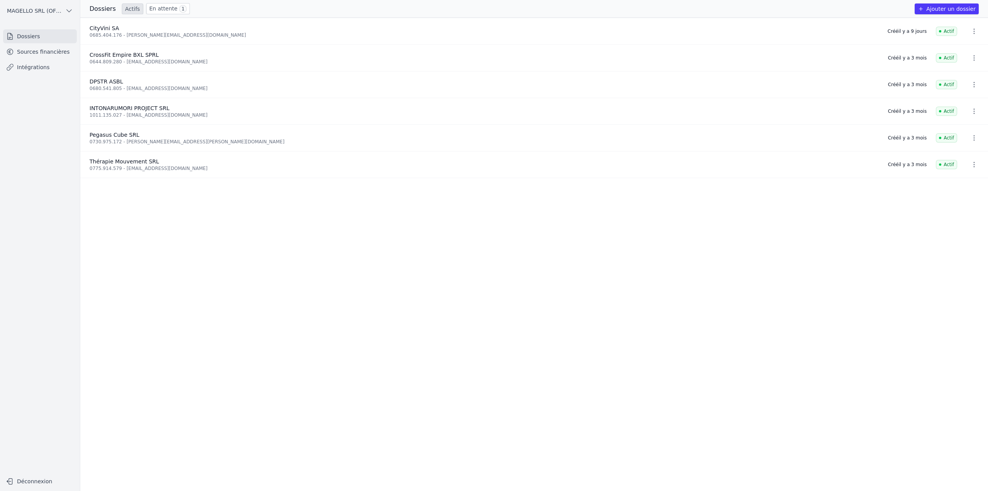
click at [43, 56] on link "Sources financières" at bounding box center [40, 52] width 74 height 14
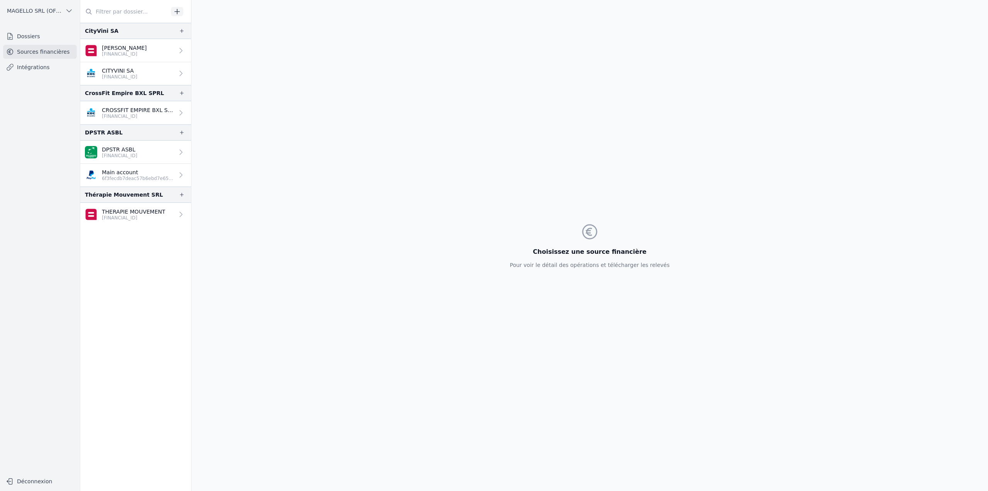
click at [125, 110] on p "CROSSFIT EMPIRE BXL SRL" at bounding box center [138, 110] width 72 height 8
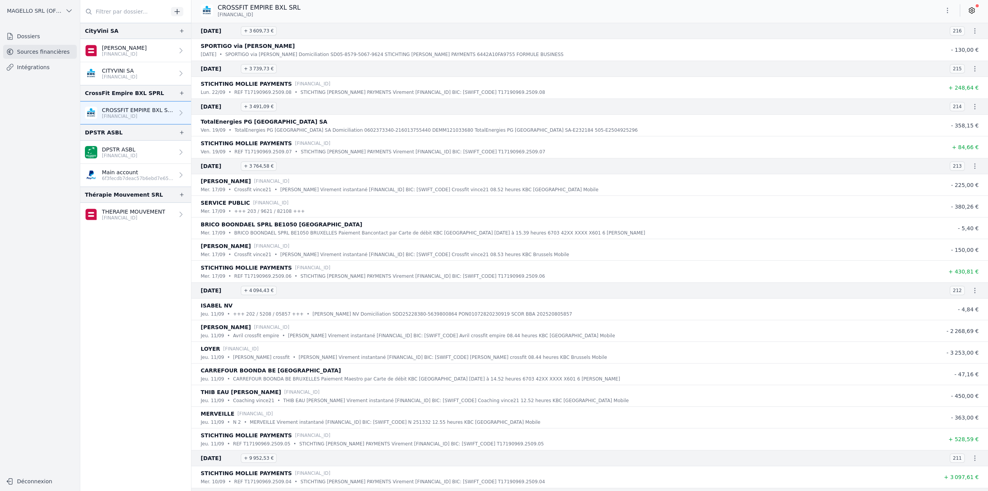
click at [976, 30] on button "button" at bounding box center [974, 30] width 15 height 15
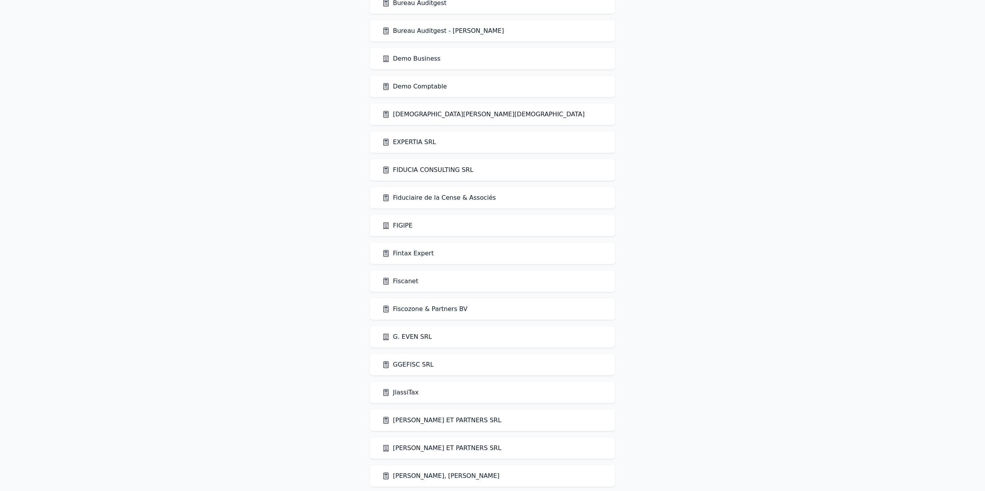
scroll to position [232, 0]
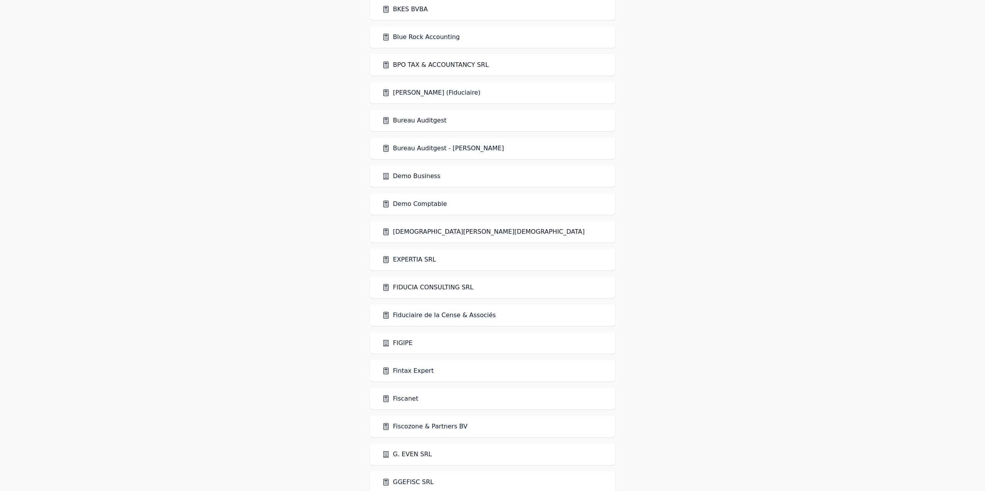
click at [452, 63] on link "BPO TAX & ACCOUNTANCY SRL" at bounding box center [435, 64] width 107 height 9
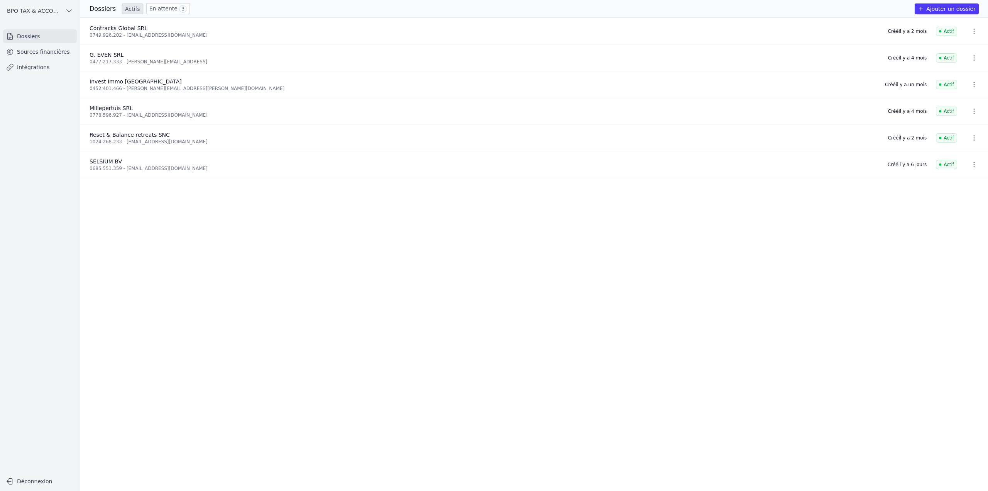
click at [39, 58] on link "Sources financières" at bounding box center [40, 52] width 74 height 14
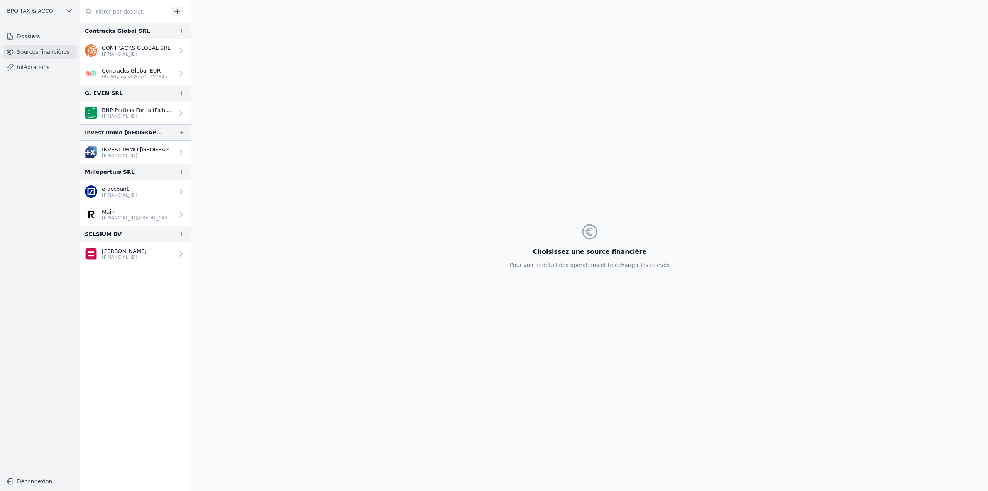
click at [29, 39] on link "Dossiers" at bounding box center [40, 36] width 74 height 14
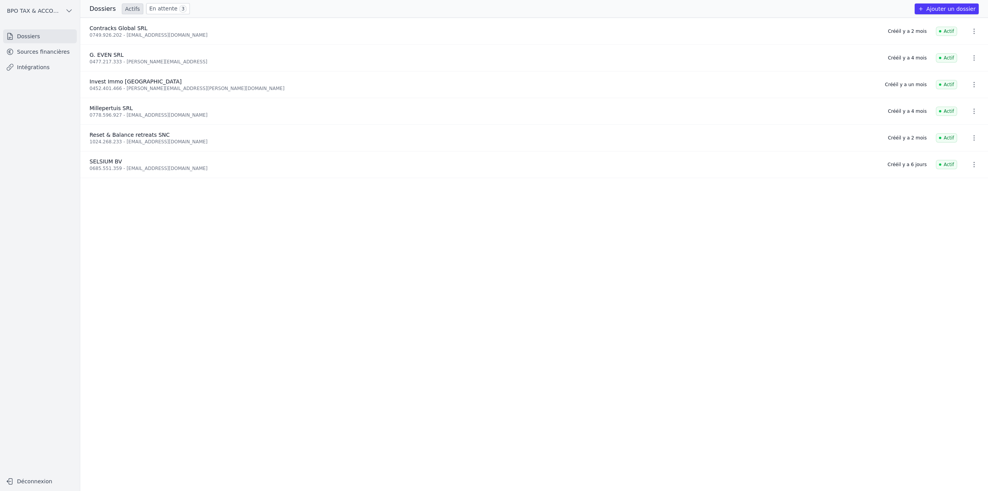
click at [162, 9] on link "En attente 3" at bounding box center [168, 8] width 44 height 11
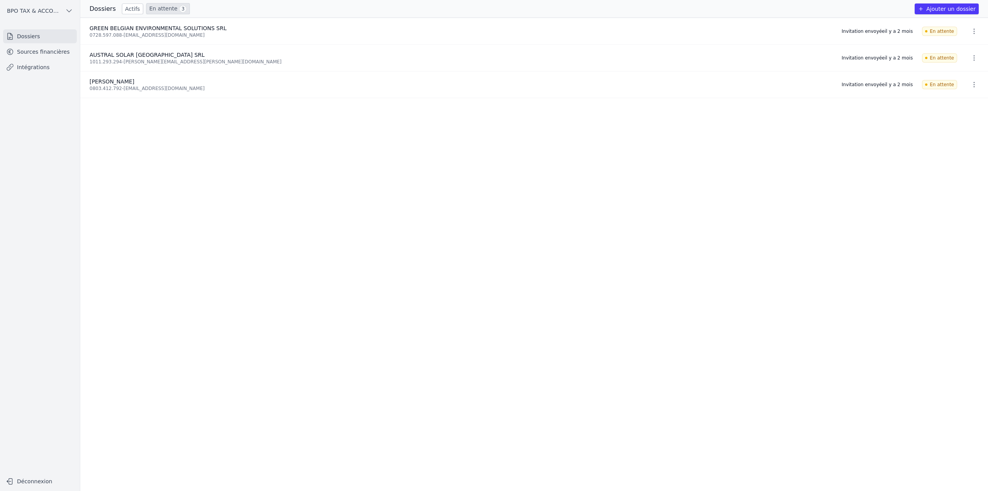
click at [976, 29] on button "button" at bounding box center [973, 31] width 15 height 12
click at [960, 45] on button "Ré-inviter" at bounding box center [960, 48] width 48 height 16
click at [970, 55] on icon "button" at bounding box center [974, 58] width 8 height 8
click at [959, 67] on button "Ré-inviter" at bounding box center [960, 75] width 48 height 16
click at [971, 88] on button "button" at bounding box center [973, 84] width 15 height 12
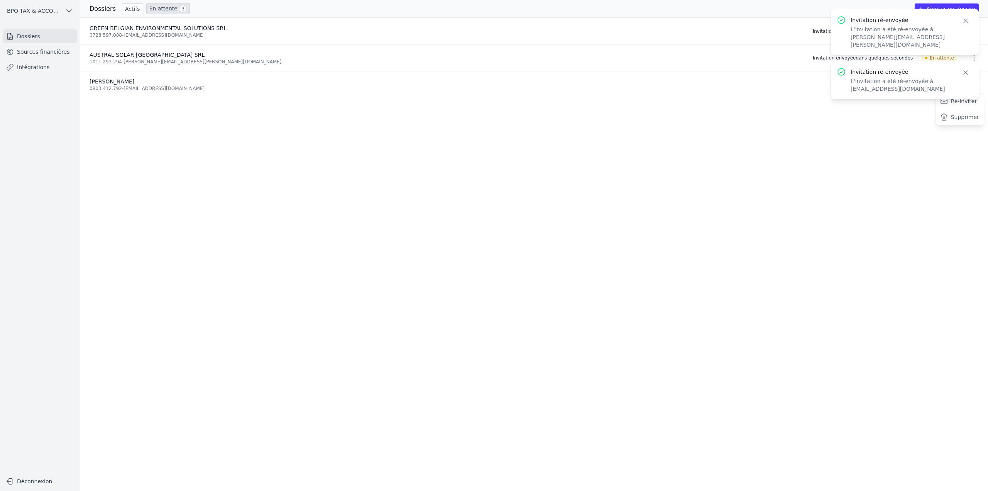
click at [955, 103] on button "Ré-inviter" at bounding box center [960, 101] width 48 height 16
click at [803, 225] on ul "GREEN BELGIAN ENVIRONMENTAL SOLUTIONS SRL 0728.597.088 - gautier.dumoulin@idex.…" at bounding box center [534, 254] width 908 height 473
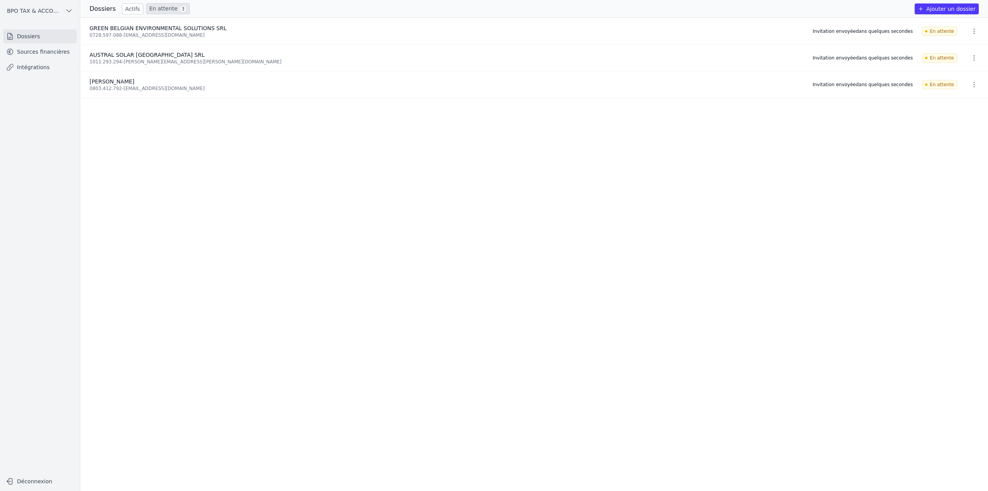
click at [25, 53] on link "Sources financières" at bounding box center [40, 52] width 74 height 14
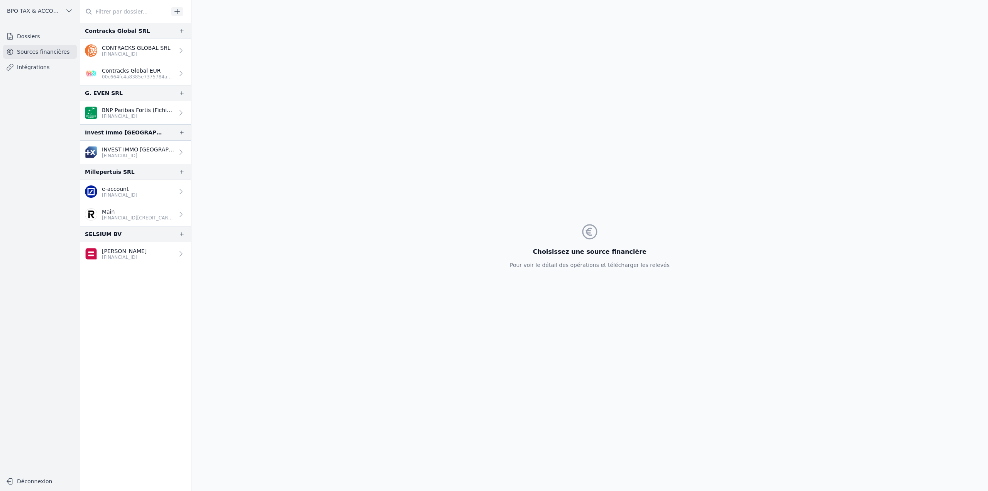
click at [135, 78] on p "00c664fc4a8385e7375784a267ba5554" at bounding box center [138, 77] width 72 height 6
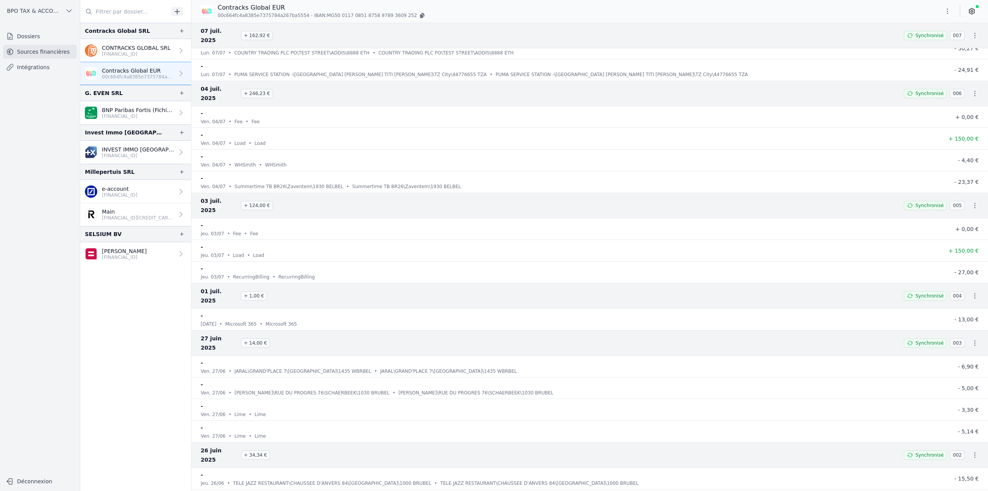
scroll to position [4477, 0]
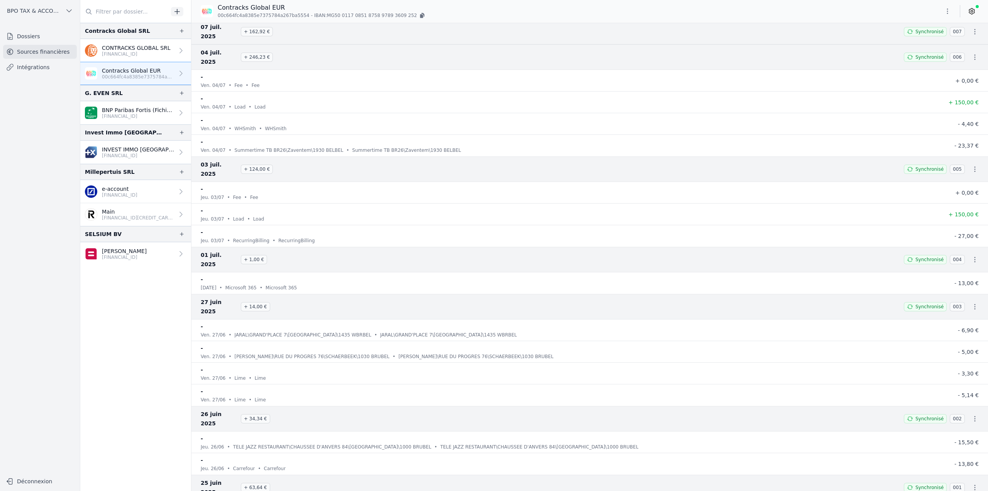
click at [419, 15] on icon "button" at bounding box center [422, 15] width 6 height 6
click at [180, 31] on icon "button" at bounding box center [182, 31] width 4 height 4
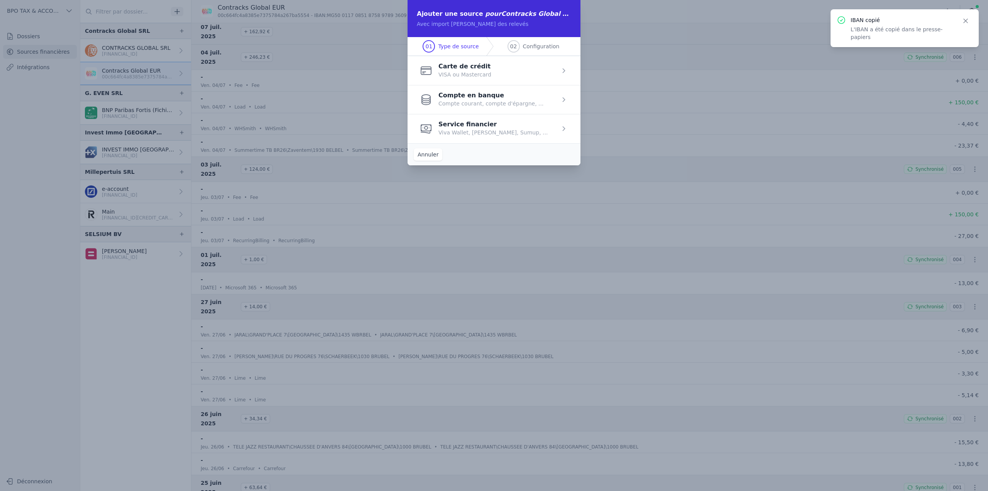
click at [471, 106] on span "button" at bounding box center [494, 99] width 173 height 29
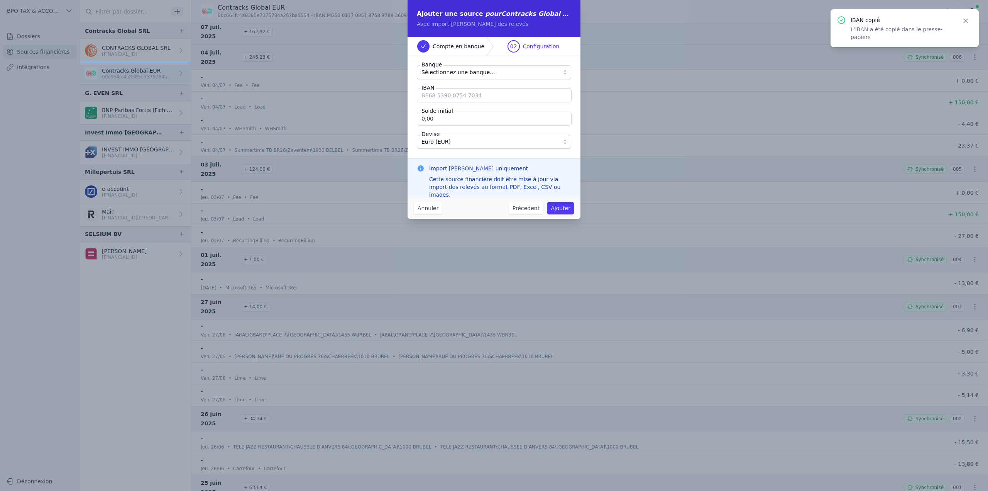
click at [467, 71] on span "Sélectionnez une banque..." at bounding box center [458, 72] width 74 height 9
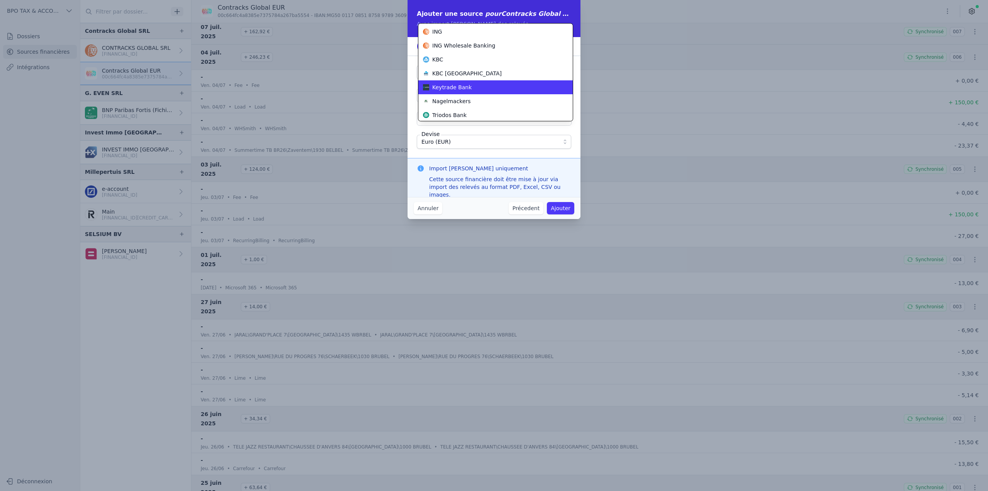
scroll to position [278, 0]
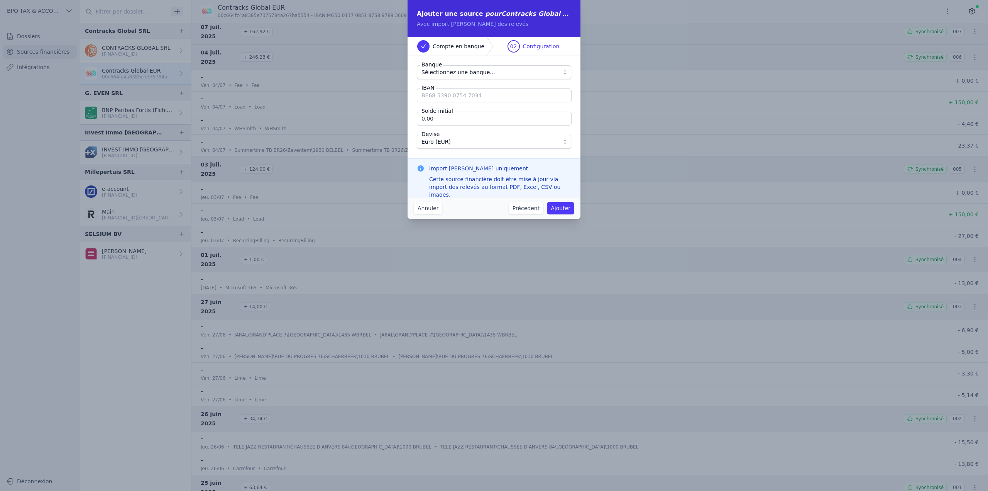
click at [428, 210] on button "Annuler" at bounding box center [428, 208] width 29 height 12
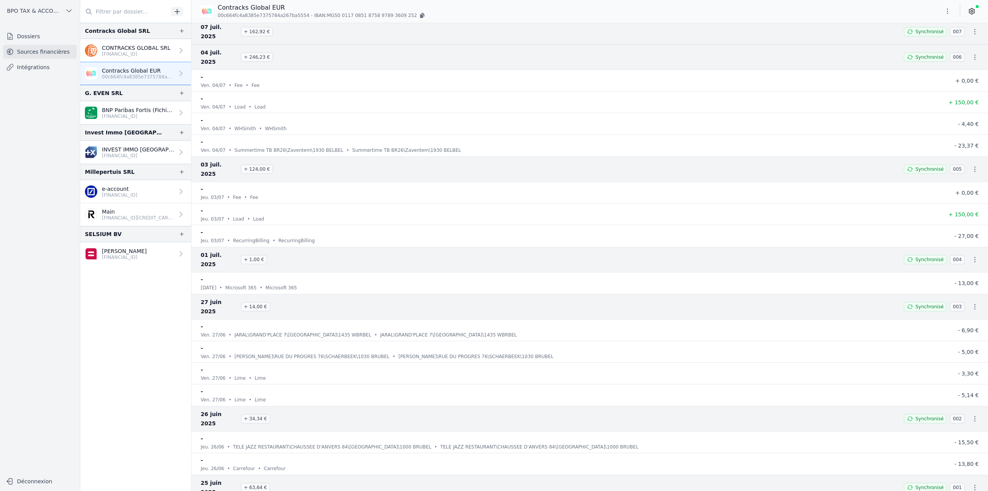
click at [176, 31] on button "button" at bounding box center [182, 30] width 12 height 9
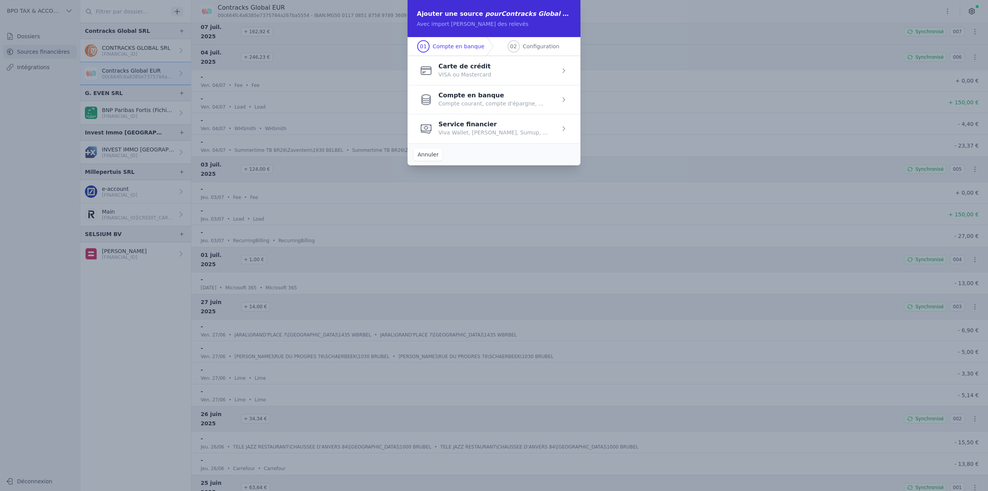
click at [454, 101] on span "button" at bounding box center [494, 99] width 173 height 29
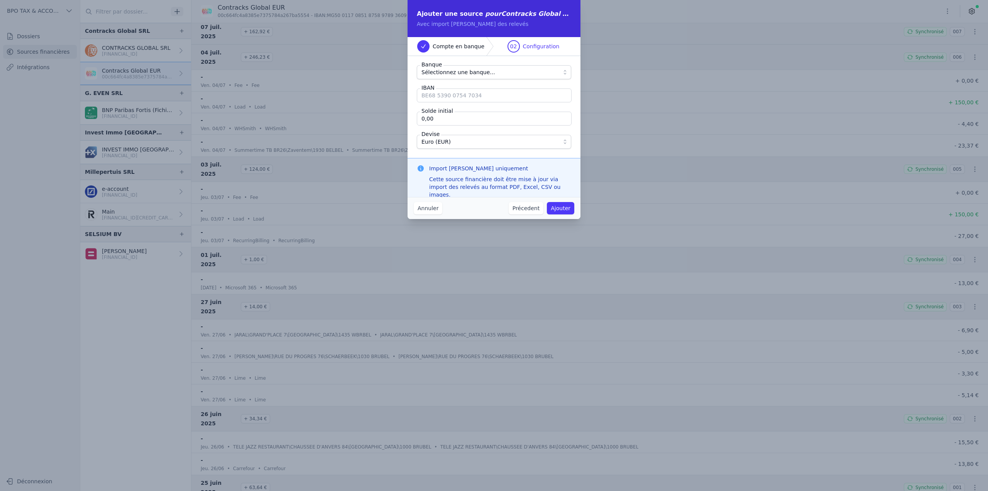
click at [441, 71] on span "Sélectionnez une banque..." at bounding box center [458, 72] width 74 height 9
click at [430, 210] on button "Annuler" at bounding box center [428, 208] width 29 height 12
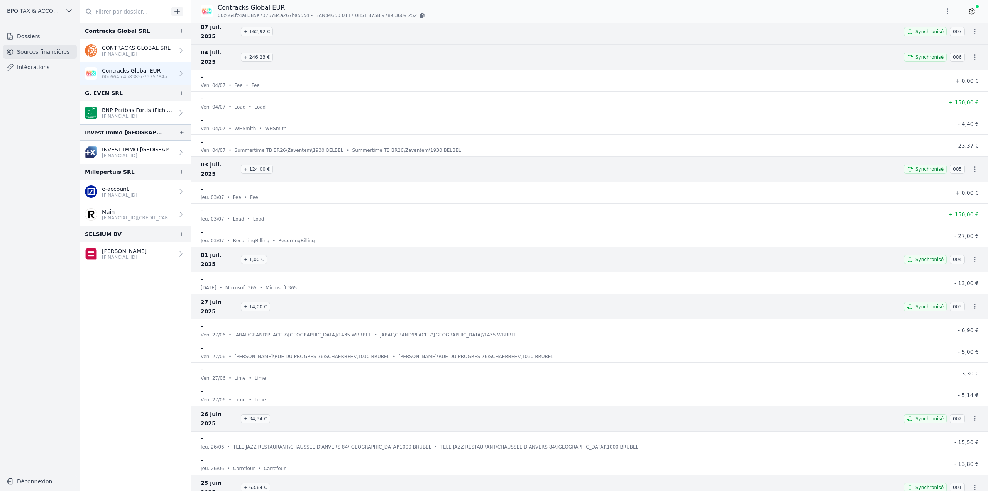
click at [230, 17] on span "00c664fc4a8385e7375784a267ba5554" at bounding box center [264, 15] width 92 height 6
copy span "00c664fc4a8385e7375784a267ba5554"
click at [179, 34] on button "button" at bounding box center [182, 30] width 12 height 9
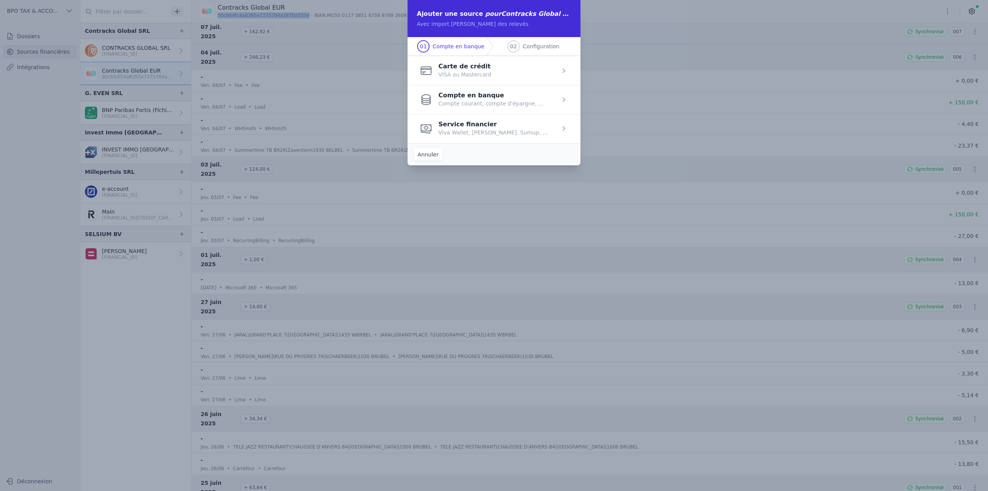
click at [457, 103] on span "button" at bounding box center [494, 99] width 173 height 29
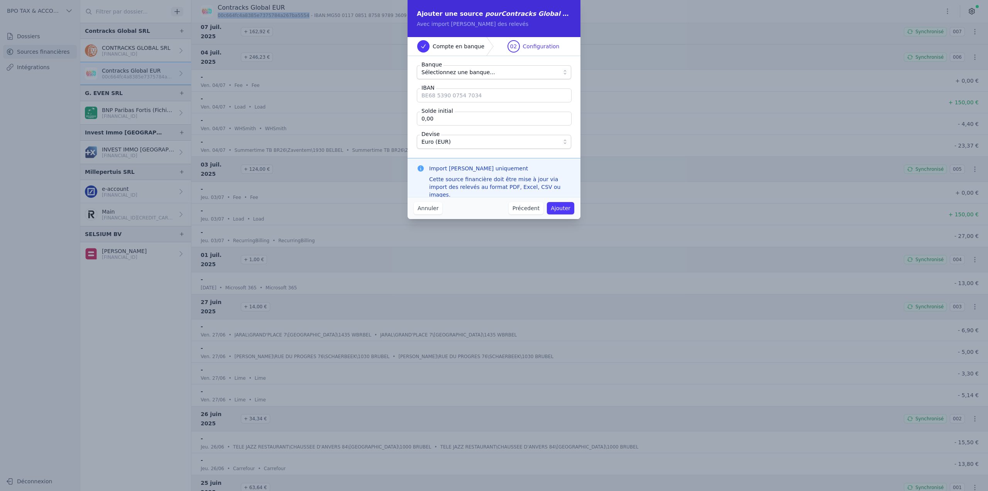
click at [456, 76] on span "Sélectionnez une banque..." at bounding box center [458, 72] width 74 height 9
drag, startPoint x: 440, startPoint y: 46, endPoint x: 488, endPoint y: 48, distance: 47.5
click at [488, 48] on li "Compte en banque" at bounding box center [451, 46] width 86 height 19
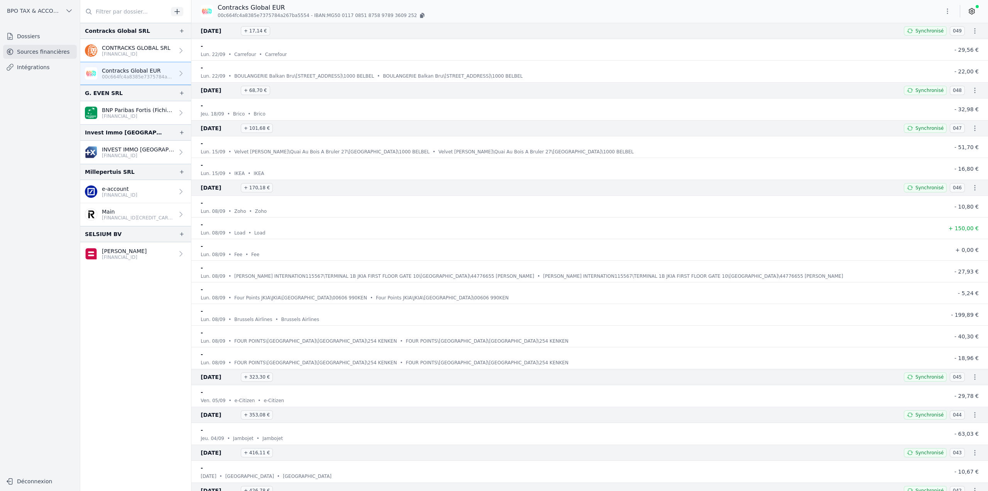
click at [420, 17] on icon "button" at bounding box center [421, 16] width 3 height 4
click at [968, 20] on icon "button" at bounding box center [966, 21] width 8 height 8
click at [947, 11] on icon "button" at bounding box center [947, 10] width 1 height 5
click at [181, 30] on div at bounding box center [494, 245] width 988 height 491
click at [179, 32] on icon "button" at bounding box center [182, 31] width 6 height 6
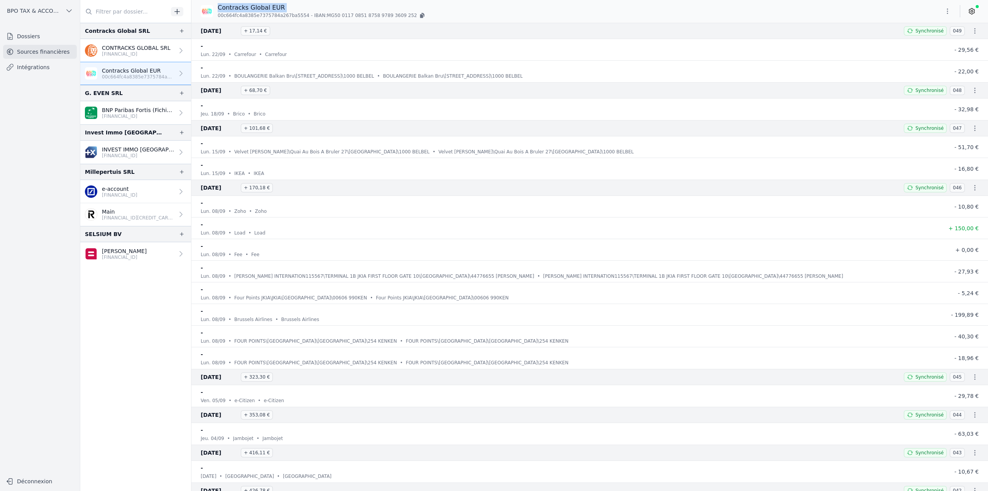
drag, startPoint x: 279, startPoint y: 6, endPoint x: 232, endPoint y: 9, distance: 46.4
click at [232, 9] on p "Contracks Global EUR" at bounding box center [322, 7] width 208 height 9
copy div "Contracks Global EUR"
click at [180, 29] on icon "button" at bounding box center [182, 31] width 4 height 4
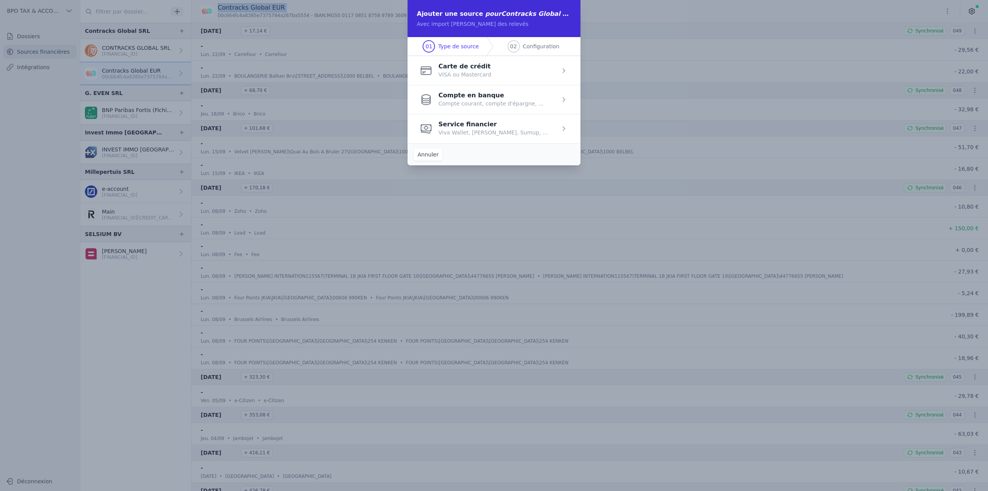
click at [535, 96] on span "button" at bounding box center [494, 99] width 173 height 29
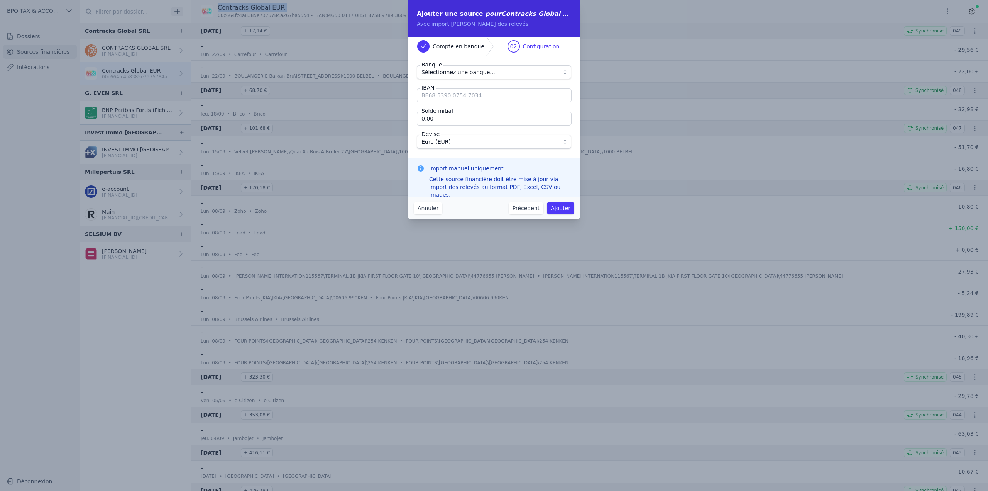
click at [461, 71] on span "Sélectionnez une banque..." at bounding box center [458, 72] width 74 height 9
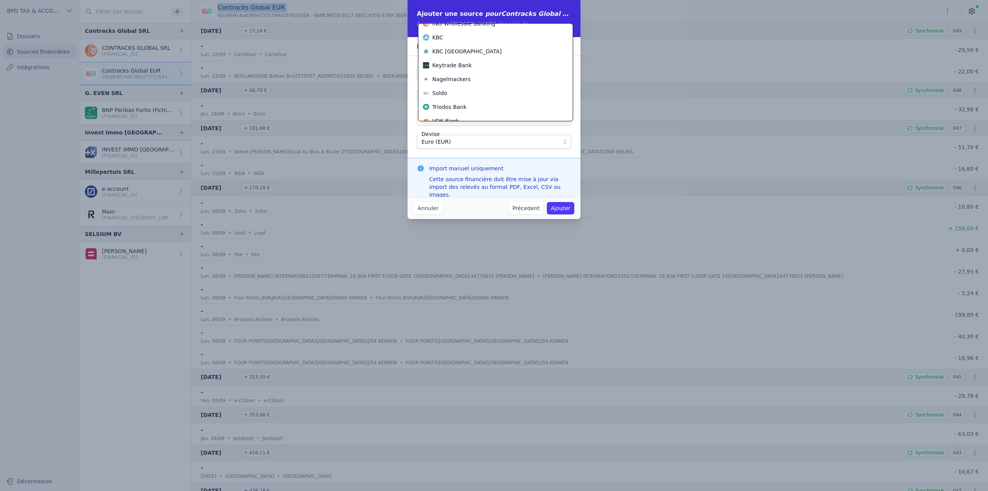
scroll to position [292, 0]
click at [448, 85] on div "Soldo" at bounding box center [491, 86] width 136 height 8
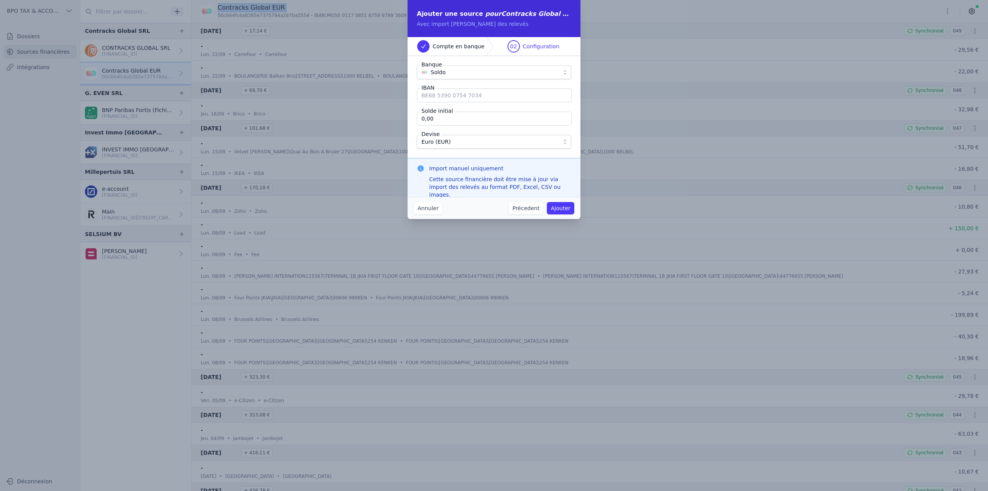
click at [445, 96] on input "IBAN" at bounding box center [494, 95] width 155 height 14
paste input "BE50 0117 0851 8758"
type input "BE50 0117 0851 8758"
click at [427, 210] on button "Annuler" at bounding box center [428, 208] width 29 height 12
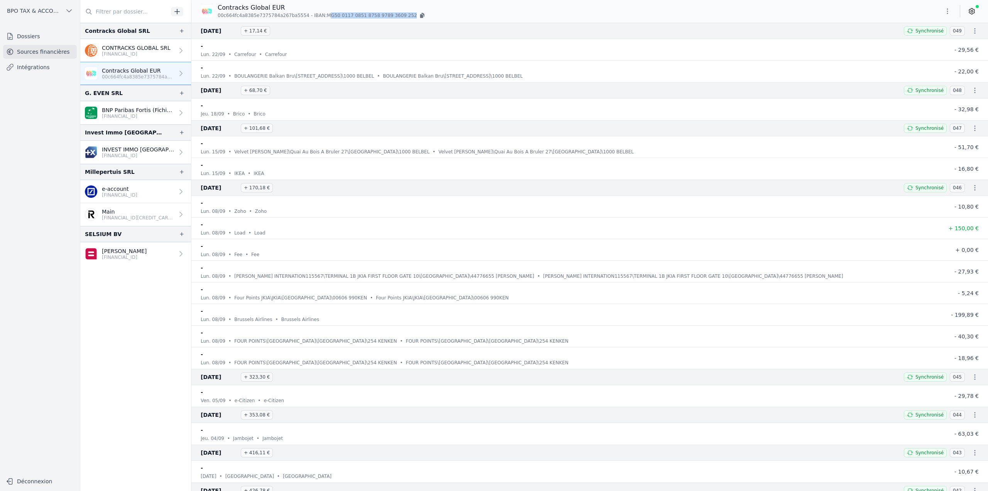
drag, startPoint x: 315, startPoint y: 15, endPoint x: 398, endPoint y: 13, distance: 83.0
click at [398, 13] on p "00c664fc4a8385e7375784a267ba5554 - IBAN: MG50 0117 0851 8758 9789 3609 252" at bounding box center [322, 16] width 208 height 8
click at [179, 30] on icon "button" at bounding box center [182, 31] width 6 height 6
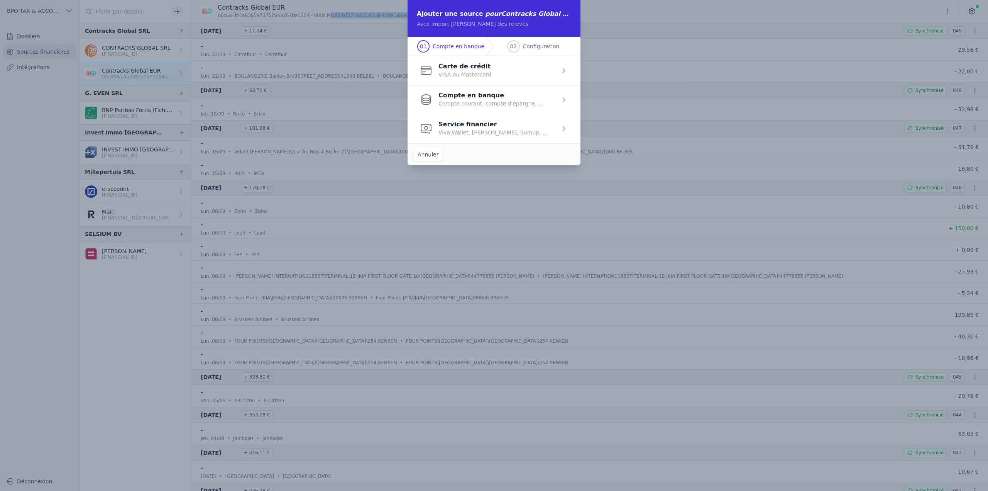
click at [465, 131] on span "button" at bounding box center [494, 128] width 173 height 29
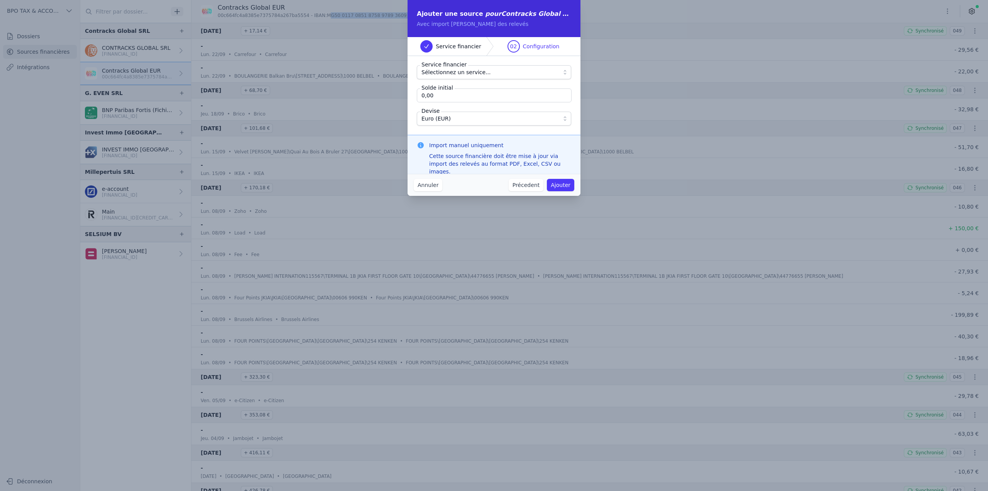
click at [441, 73] on span "Sélectionnez un service..." at bounding box center [455, 72] width 69 height 9
click at [457, 72] on span "Sélectionnez un service..." at bounding box center [455, 72] width 69 height 9
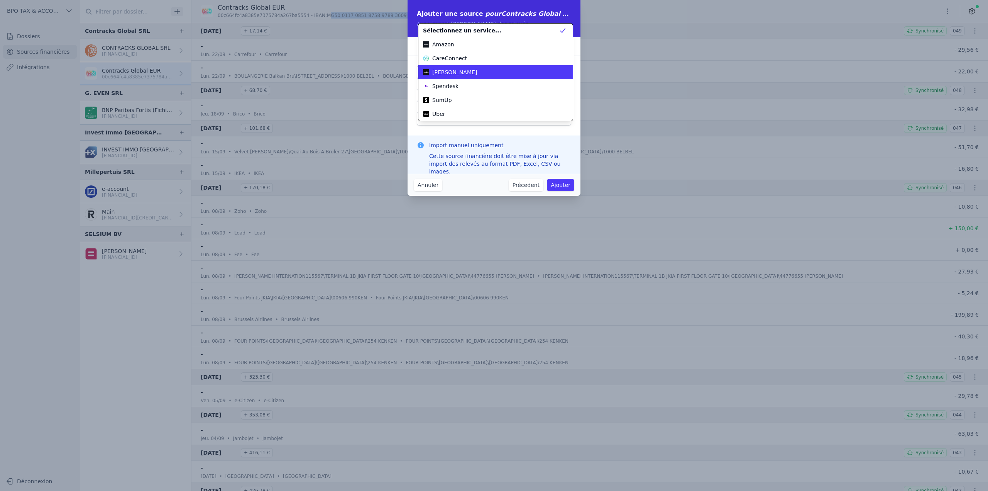
scroll to position [28, 0]
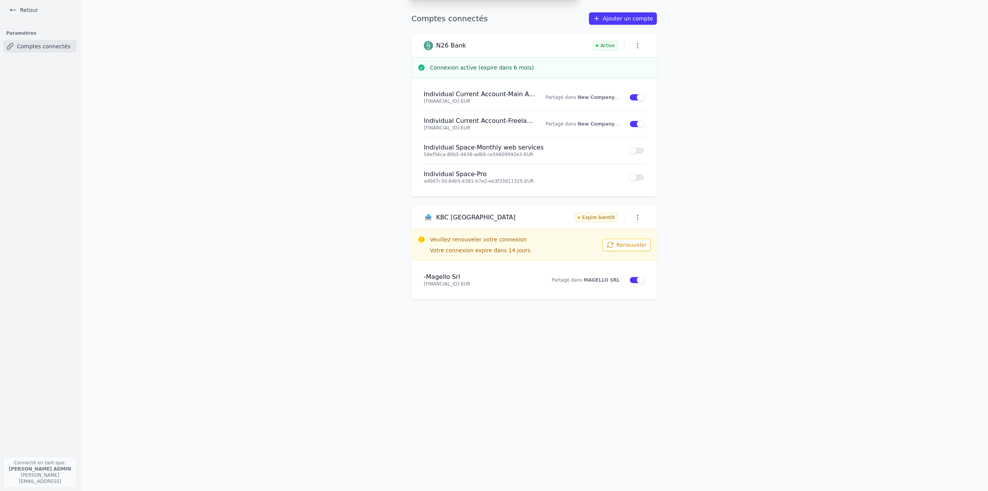
click at [15, 4] on div "Ajouter un compte Sélectionnez votre institution et autorisez le partage ABN AM…" at bounding box center [494, 245] width 988 height 491
click at [15, 8] on icon at bounding box center [13, 10] width 8 height 8
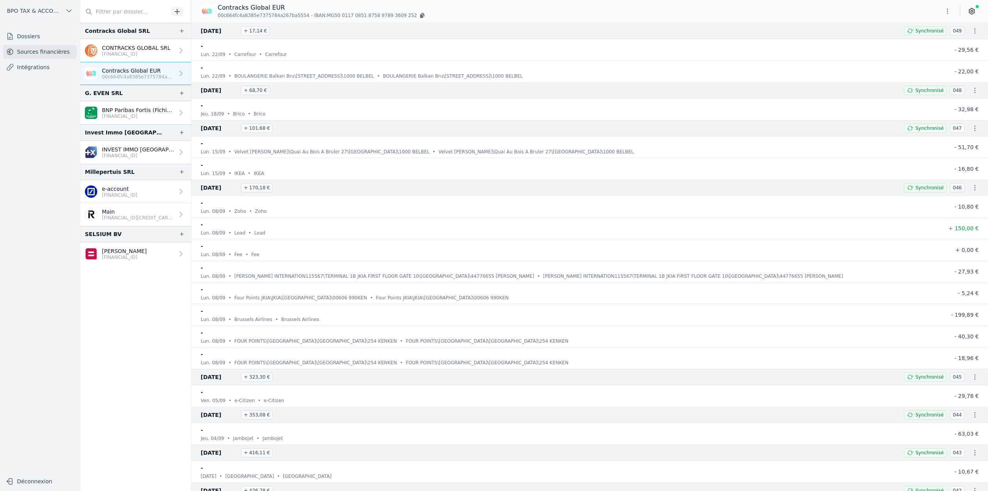
click at [181, 32] on icon "button" at bounding box center [182, 31] width 6 height 6
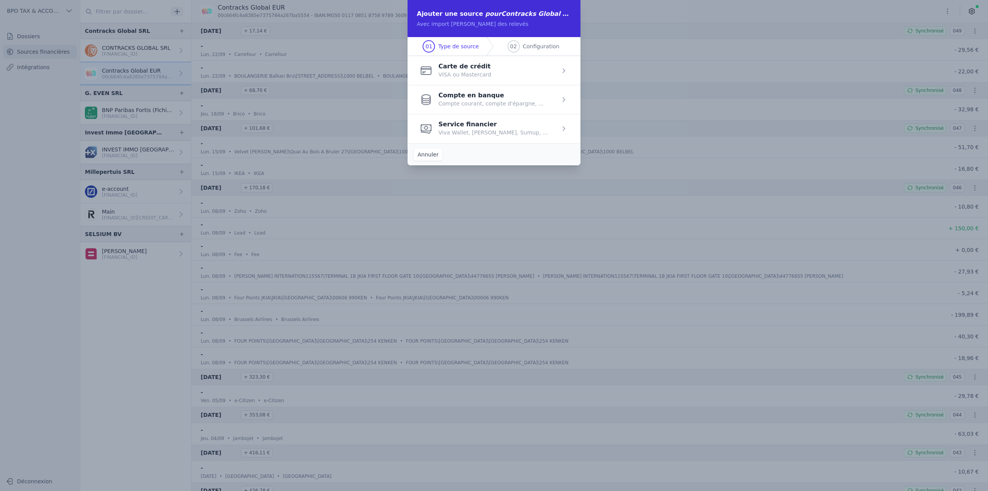
click at [481, 131] on span "button" at bounding box center [494, 128] width 173 height 29
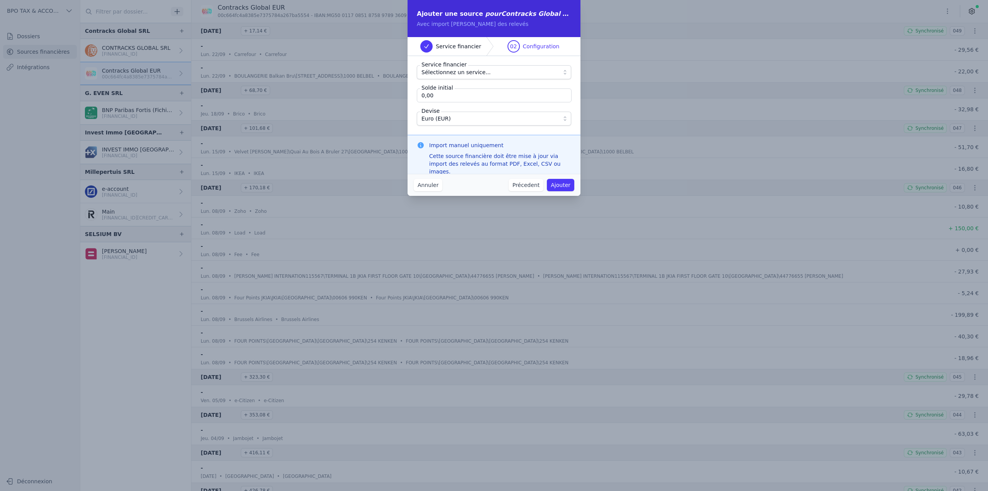
click at [467, 72] on span "Sélectionnez un service..." at bounding box center [455, 72] width 69 height 9
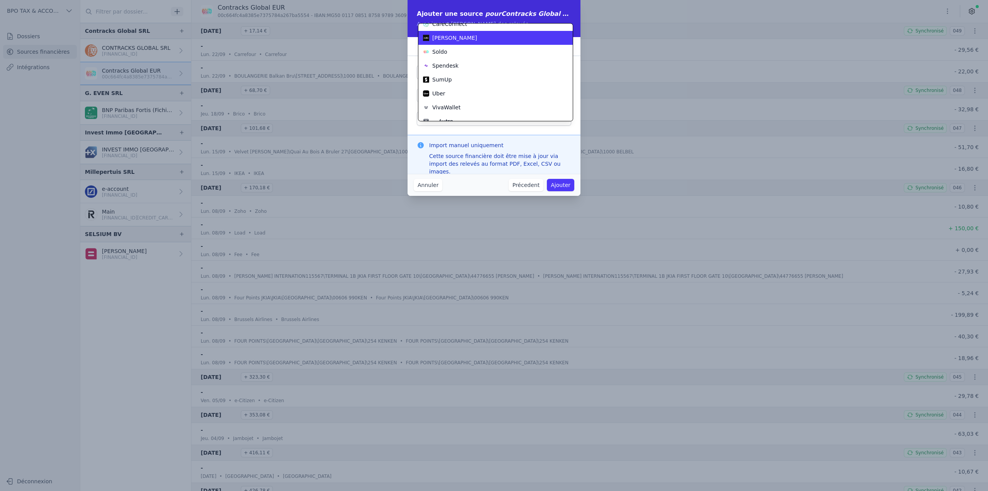
scroll to position [42, 0]
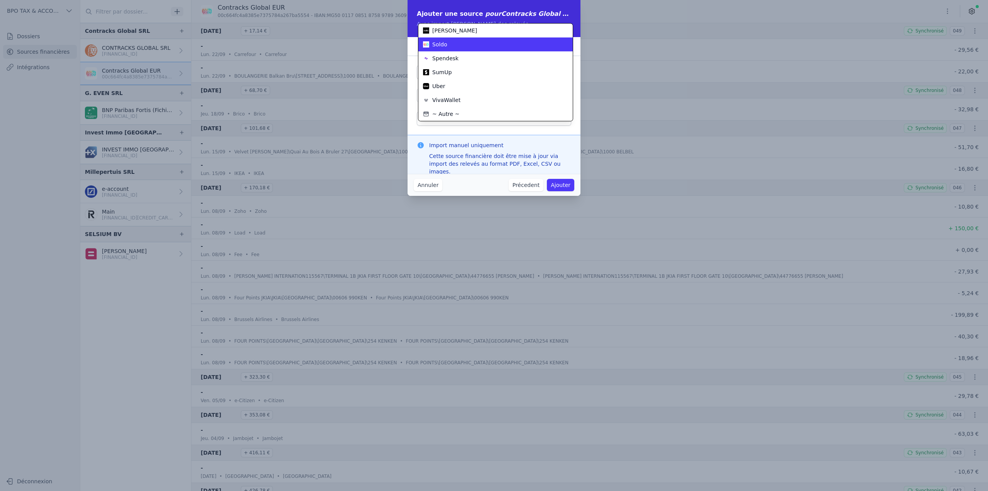
click at [454, 47] on div "Soldo" at bounding box center [491, 45] width 136 height 8
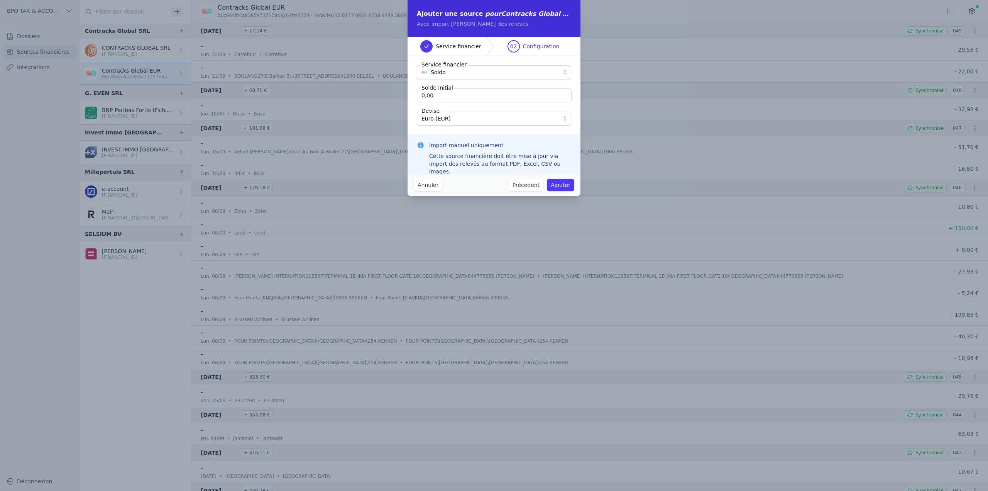
click at [451, 94] on input "0,00" at bounding box center [494, 95] width 155 height 14
click at [461, 95] on input "0,00" at bounding box center [494, 95] width 155 height 14
type input "25,24"
click at [560, 186] on button "Ajouter" at bounding box center [560, 185] width 27 height 12
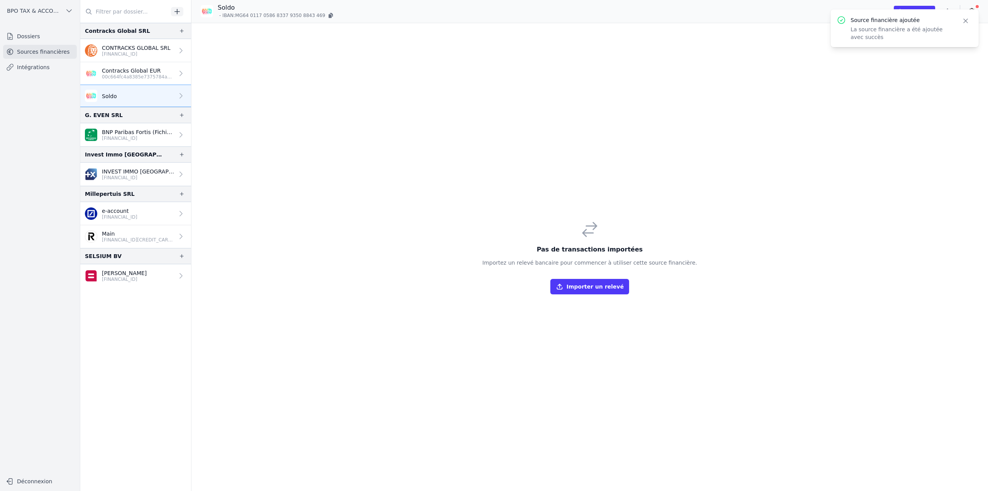
click at [606, 283] on button "Importer un relevé" at bounding box center [589, 286] width 79 height 15
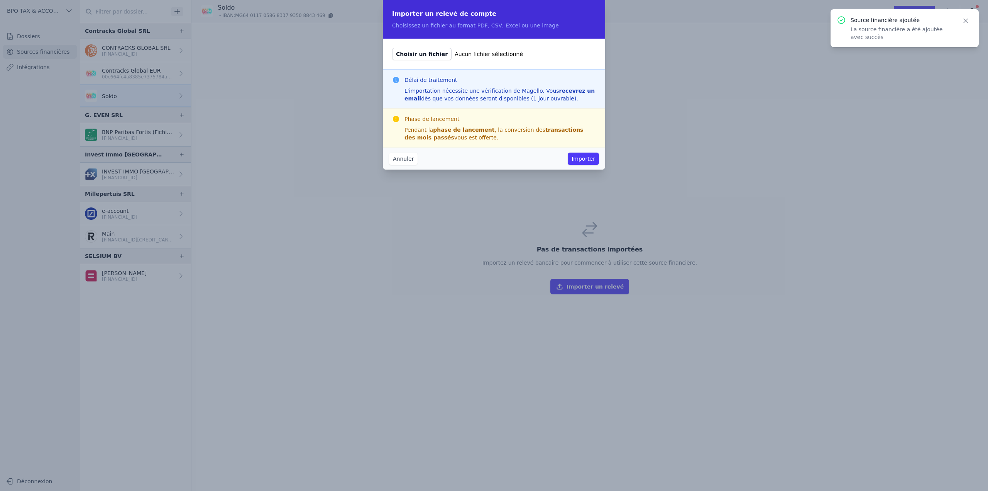
click at [421, 56] on span "Choisir un fichier" at bounding box center [421, 54] width 59 height 12
click at [392, 48] on input "Choisir un fichier Aucun fichier sélectionné" at bounding box center [392, 47] width 0 height 0
type input "C:\fakepath\[PERSON_NAME] Statement_2024-01-01_2024-12-31.pdf"
click at [584, 160] on button "Importer" at bounding box center [583, 158] width 31 height 12
